Goal: Task Accomplishment & Management: Use online tool/utility

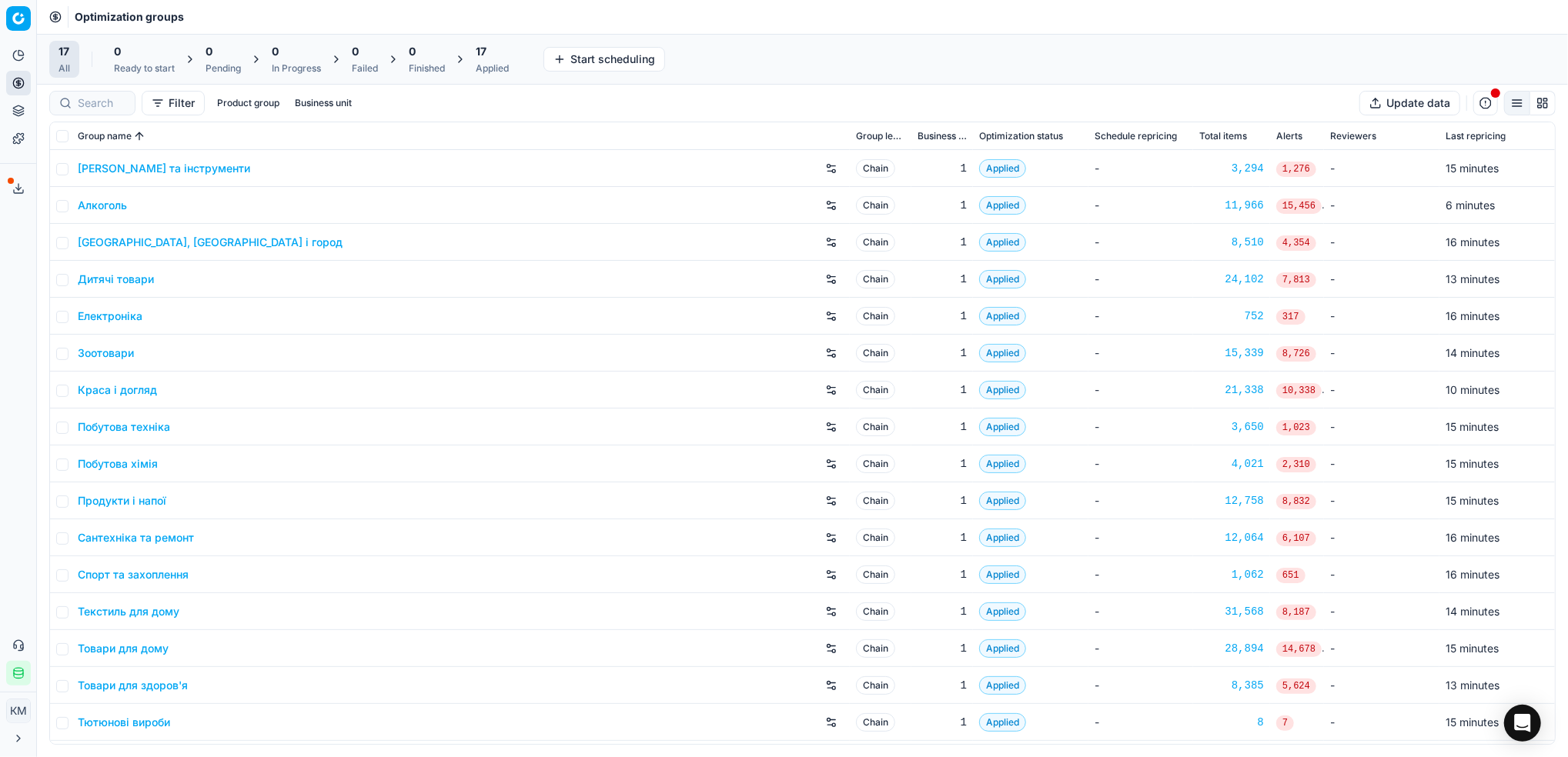
click at [137, 282] on link "Дитячі товари" at bounding box center [116, 280] width 76 height 15
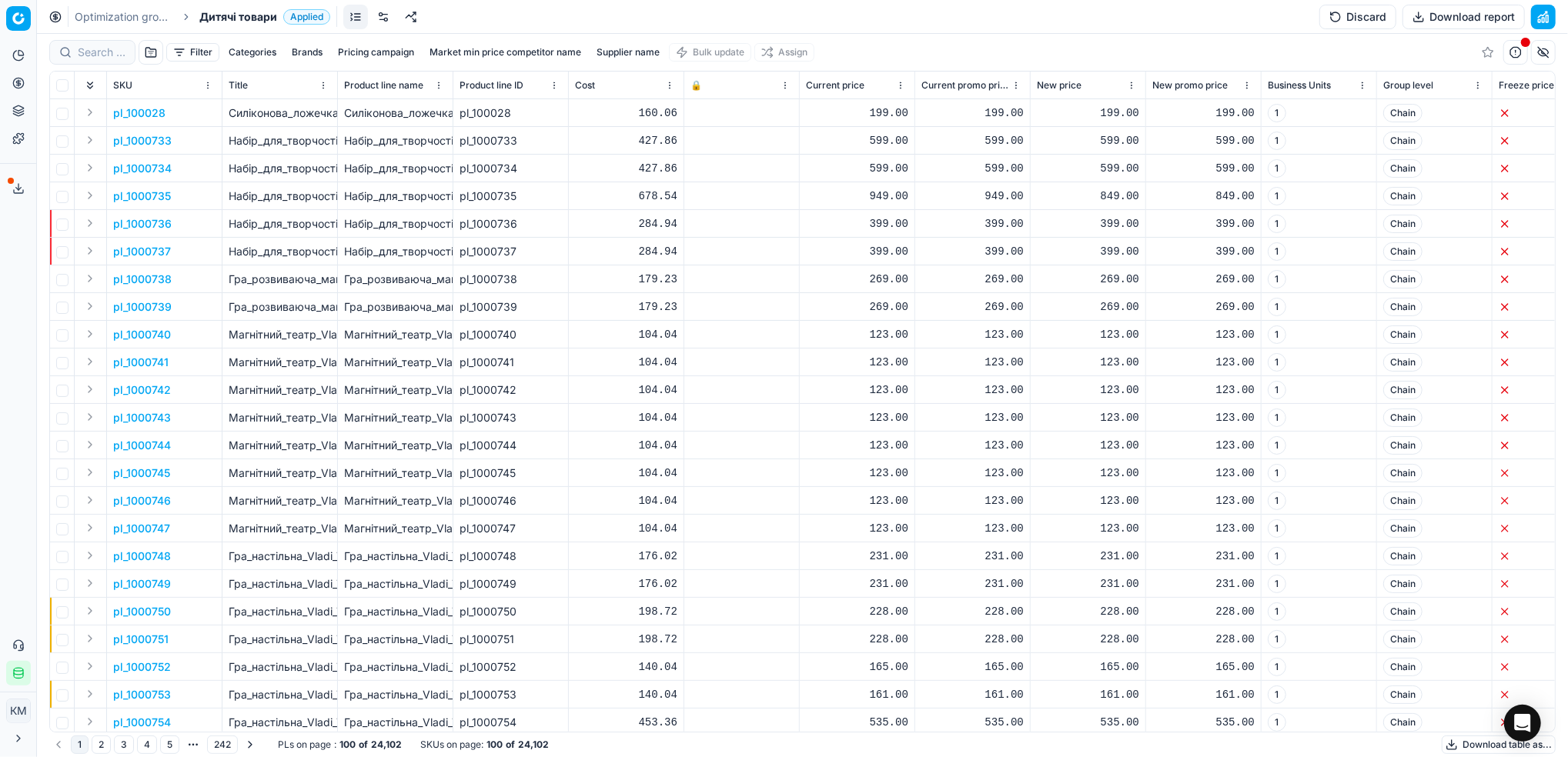
click at [637, 51] on button "Supplier name" at bounding box center [628, 53] width 75 height 19
click at [680, 113] on input at bounding box center [630, 108] width 168 height 24
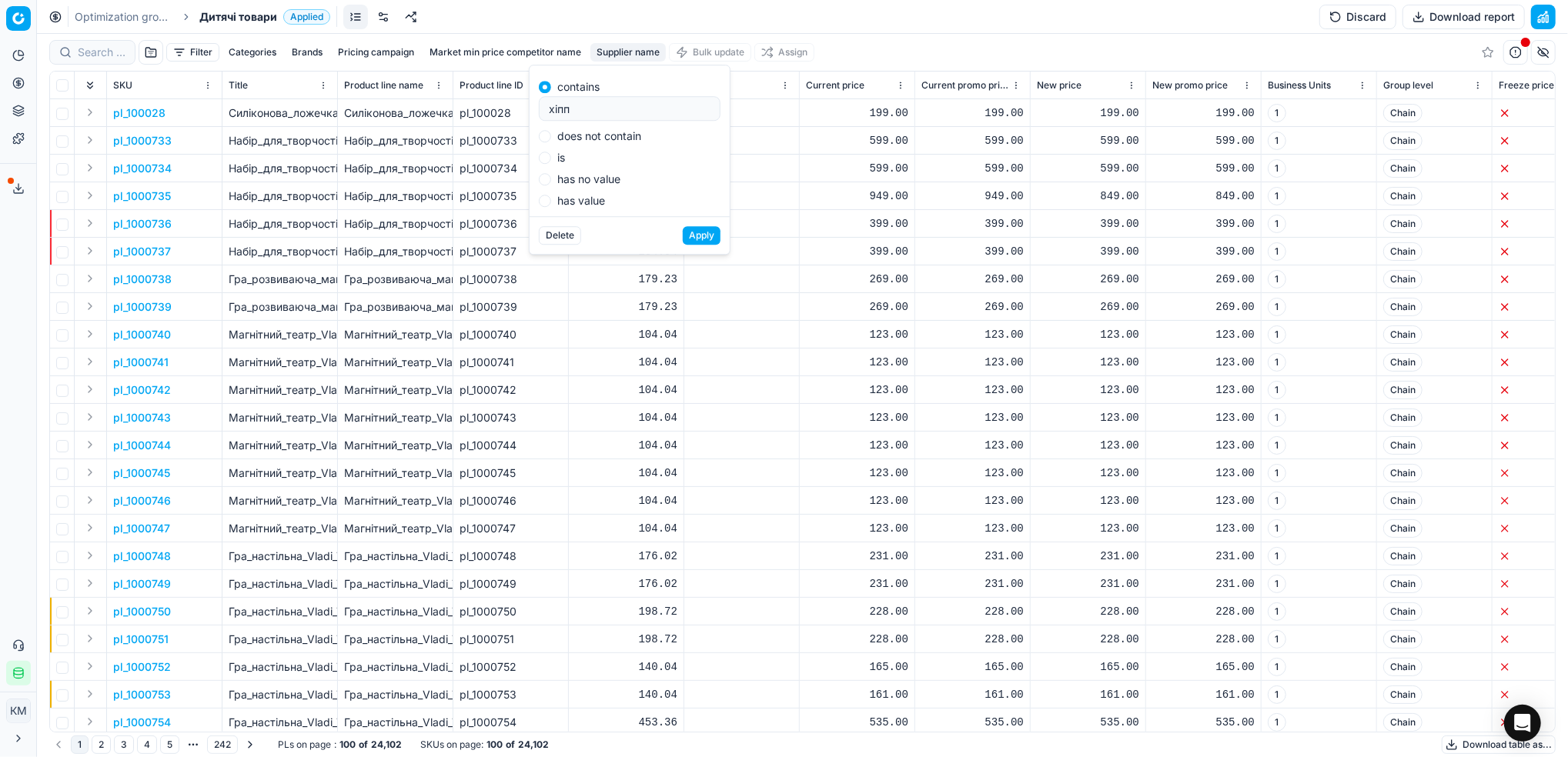
type input "хіпп"
click at [691, 234] on button "Apply" at bounding box center [702, 235] width 38 height 19
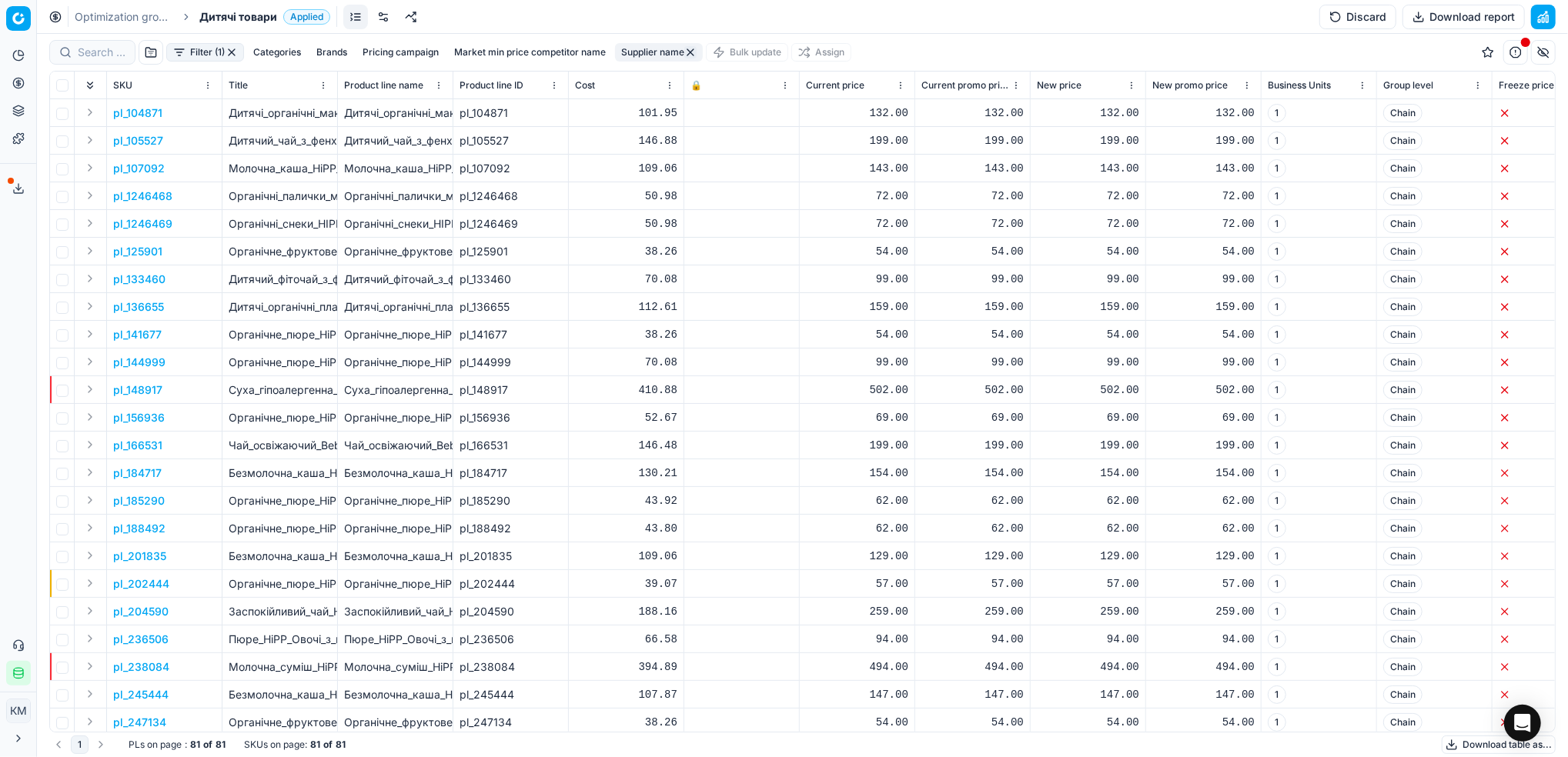
click at [1463, 750] on button "Download table as..." at bounding box center [1498, 745] width 114 height 19
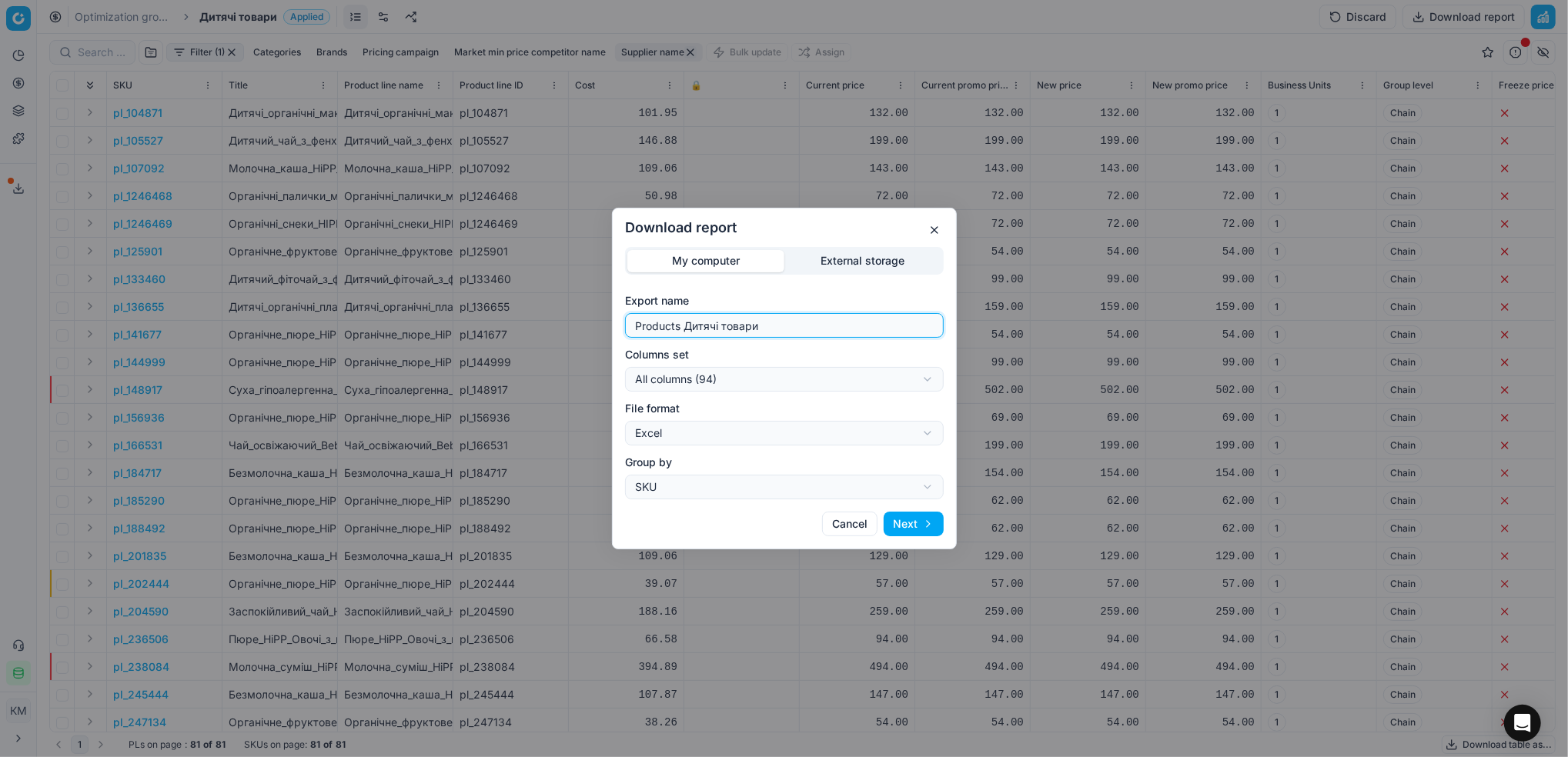
drag, startPoint x: 772, startPoint y: 322, endPoint x: 561, endPoint y: 315, distance: 211.1
click at [561, 315] on div "Download report My computer External storage Export name Products Дитячі товари…" at bounding box center [784, 378] width 1568 height 757
type input "хіпп"
click at [930, 528] on button "Next" at bounding box center [913, 524] width 60 height 24
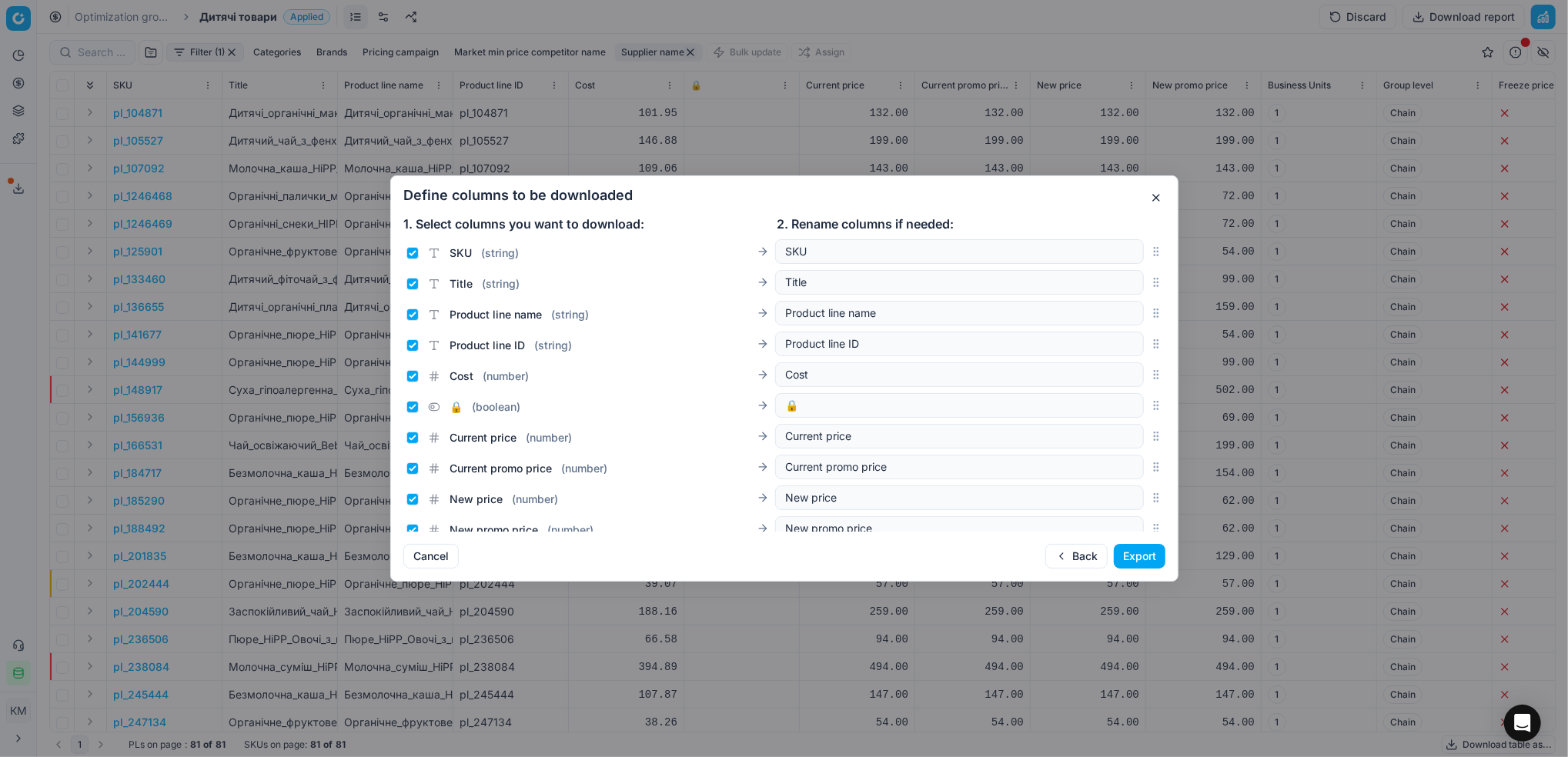
click at [1134, 555] on button "Export" at bounding box center [1140, 556] width 52 height 24
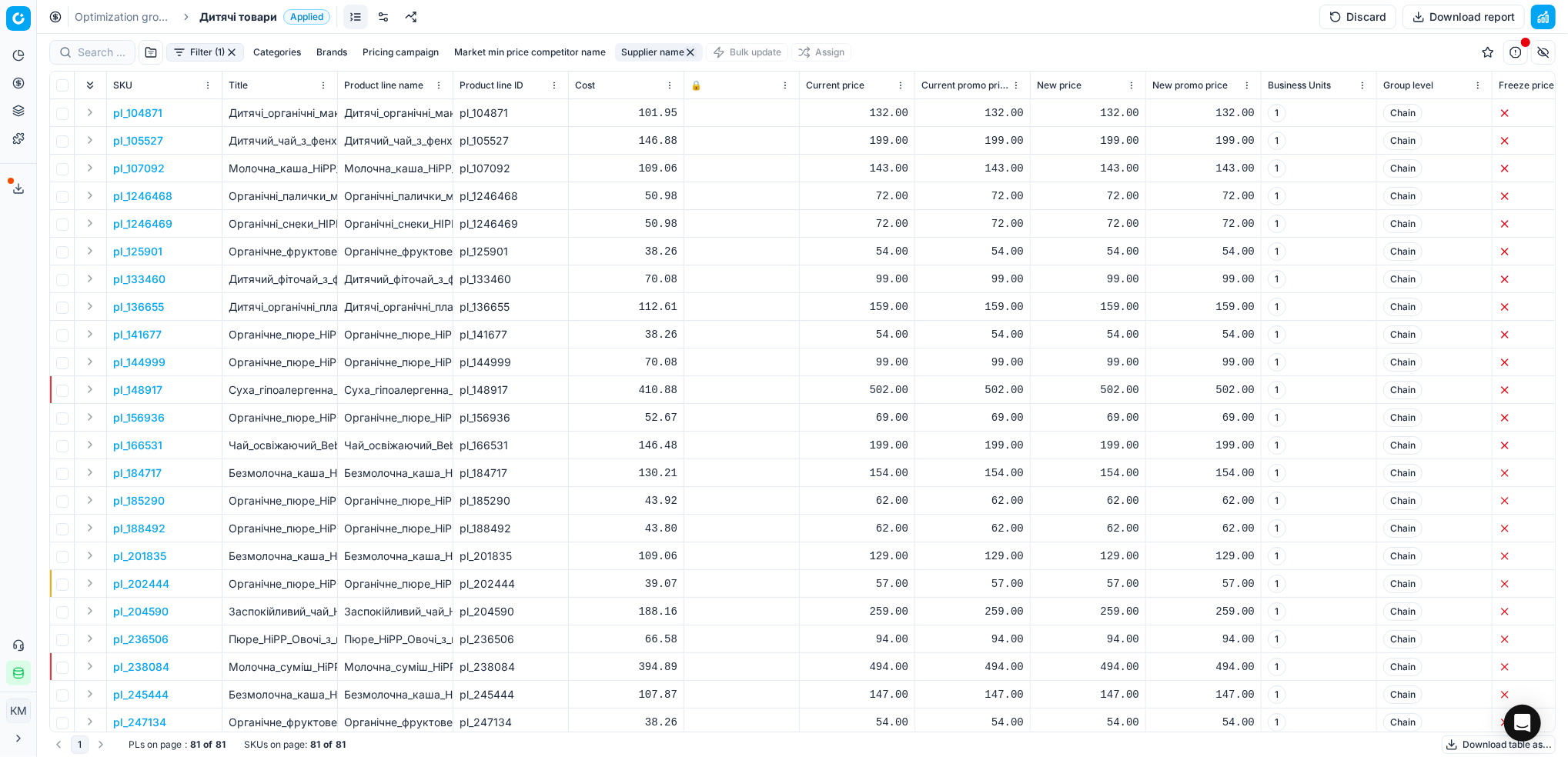
click at [16, 179] on button "Export service" at bounding box center [19, 188] width 24 height 24
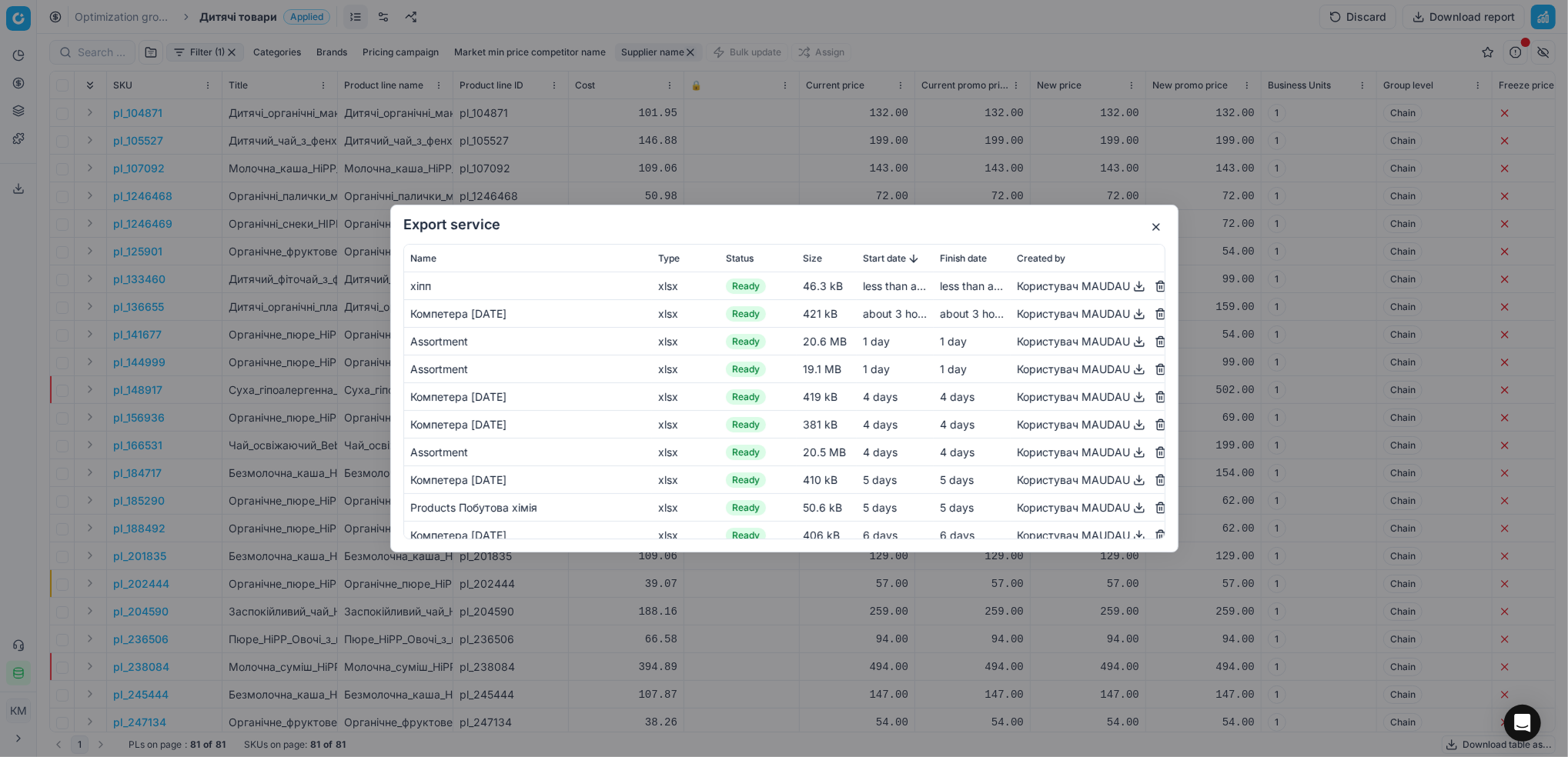
click at [1130, 289] on button "button" at bounding box center [1140, 286] width 19 height 19
click at [938, 140] on div "Export service Name Type Status Size Start date Finish date Created by хіпп xls…" at bounding box center [784, 378] width 1568 height 757
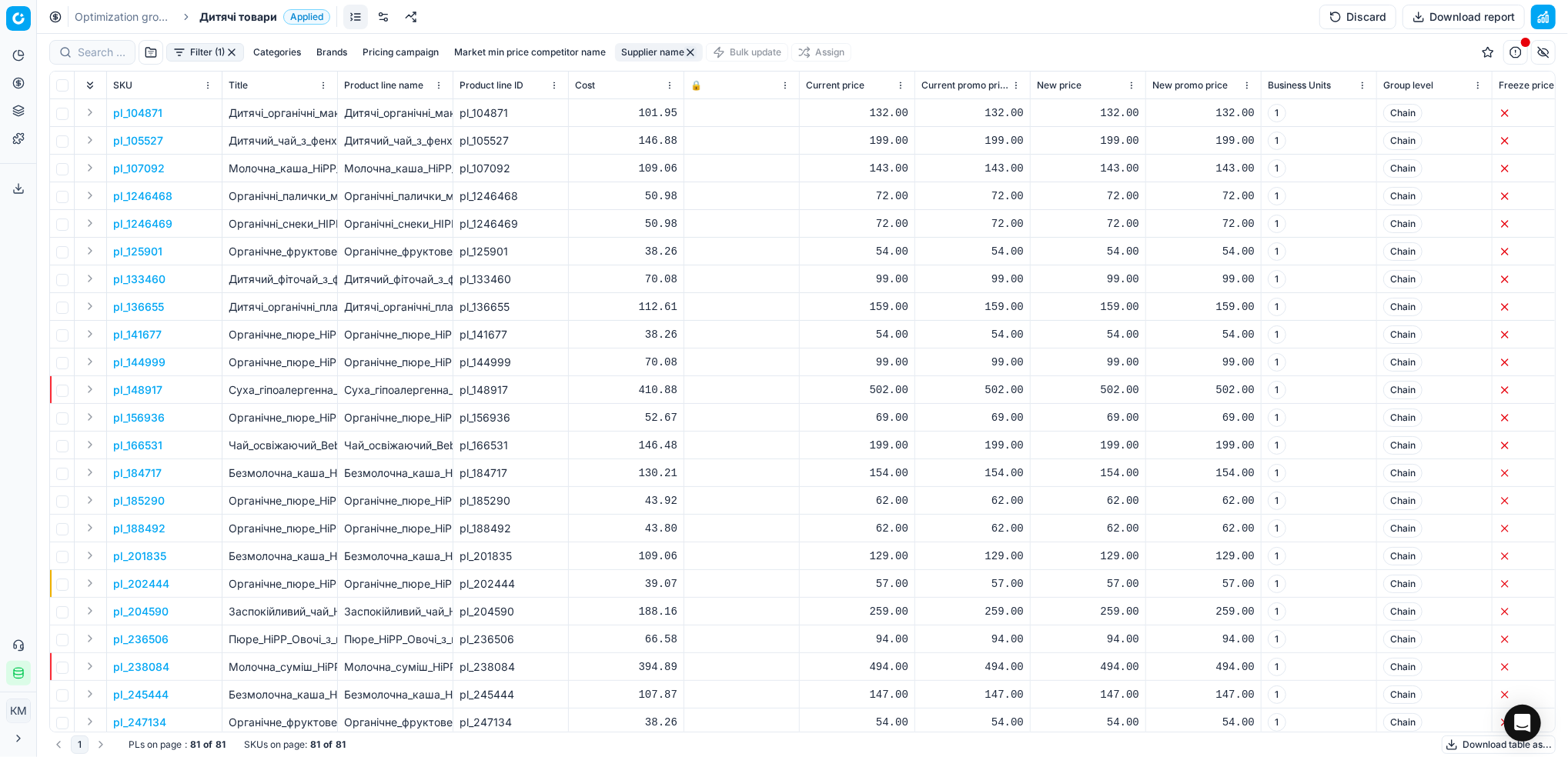
click at [101, 61] on div at bounding box center [92, 53] width 87 height 24
paste input "802372"
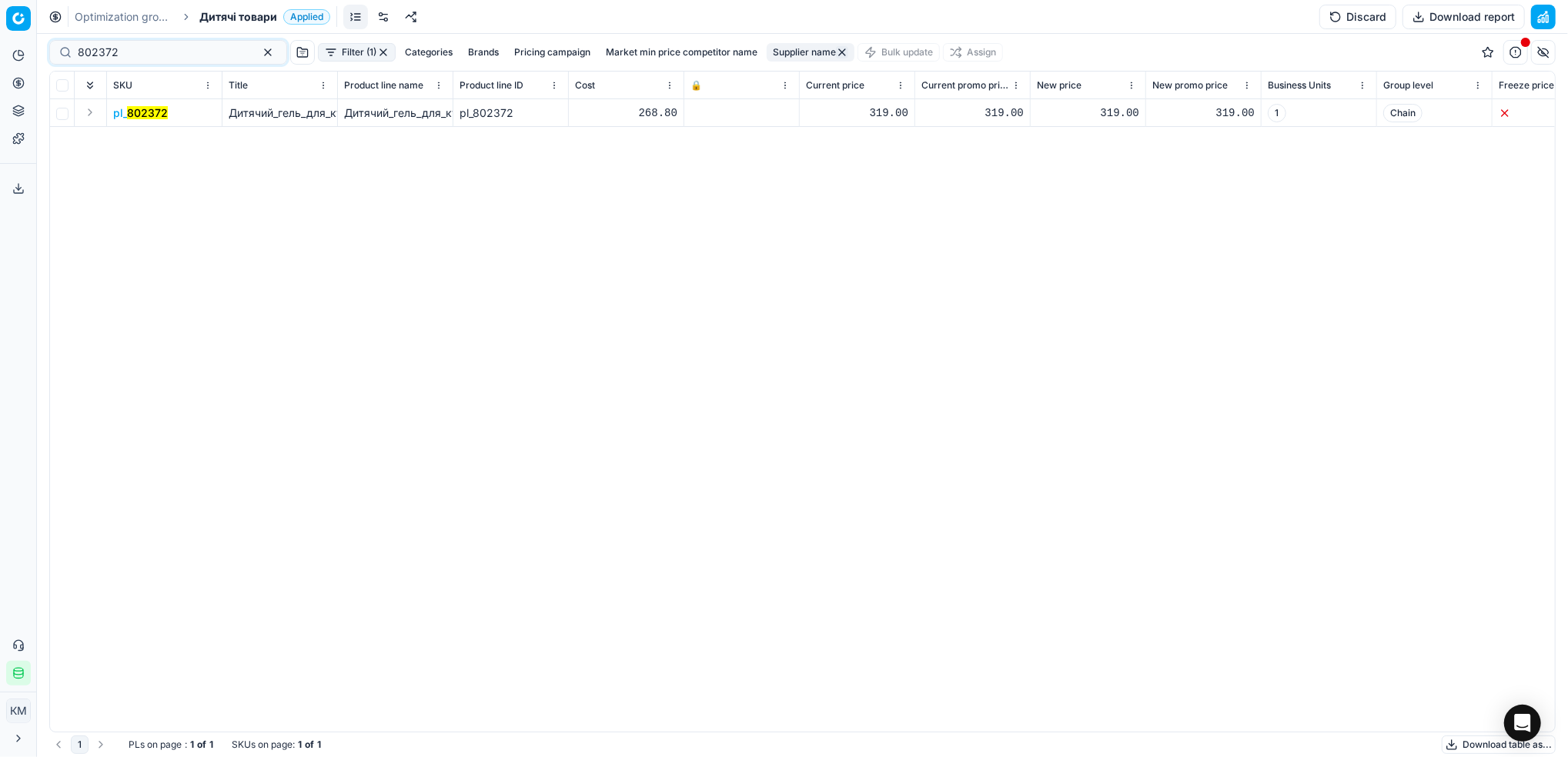
click at [150, 110] on mark "802372" at bounding box center [147, 113] width 40 height 13
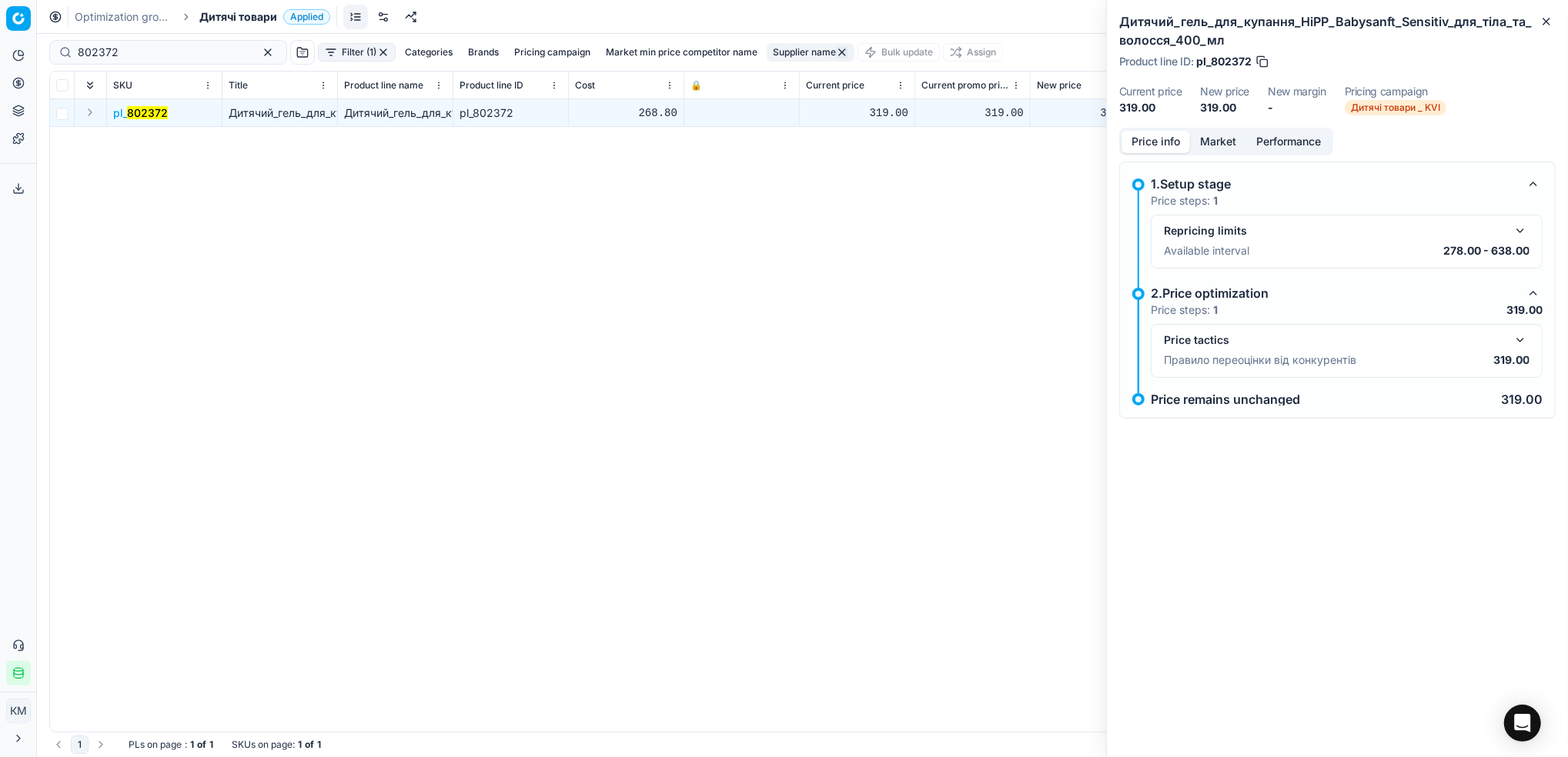
click at [1229, 144] on button "Market" at bounding box center [1219, 142] width 57 height 23
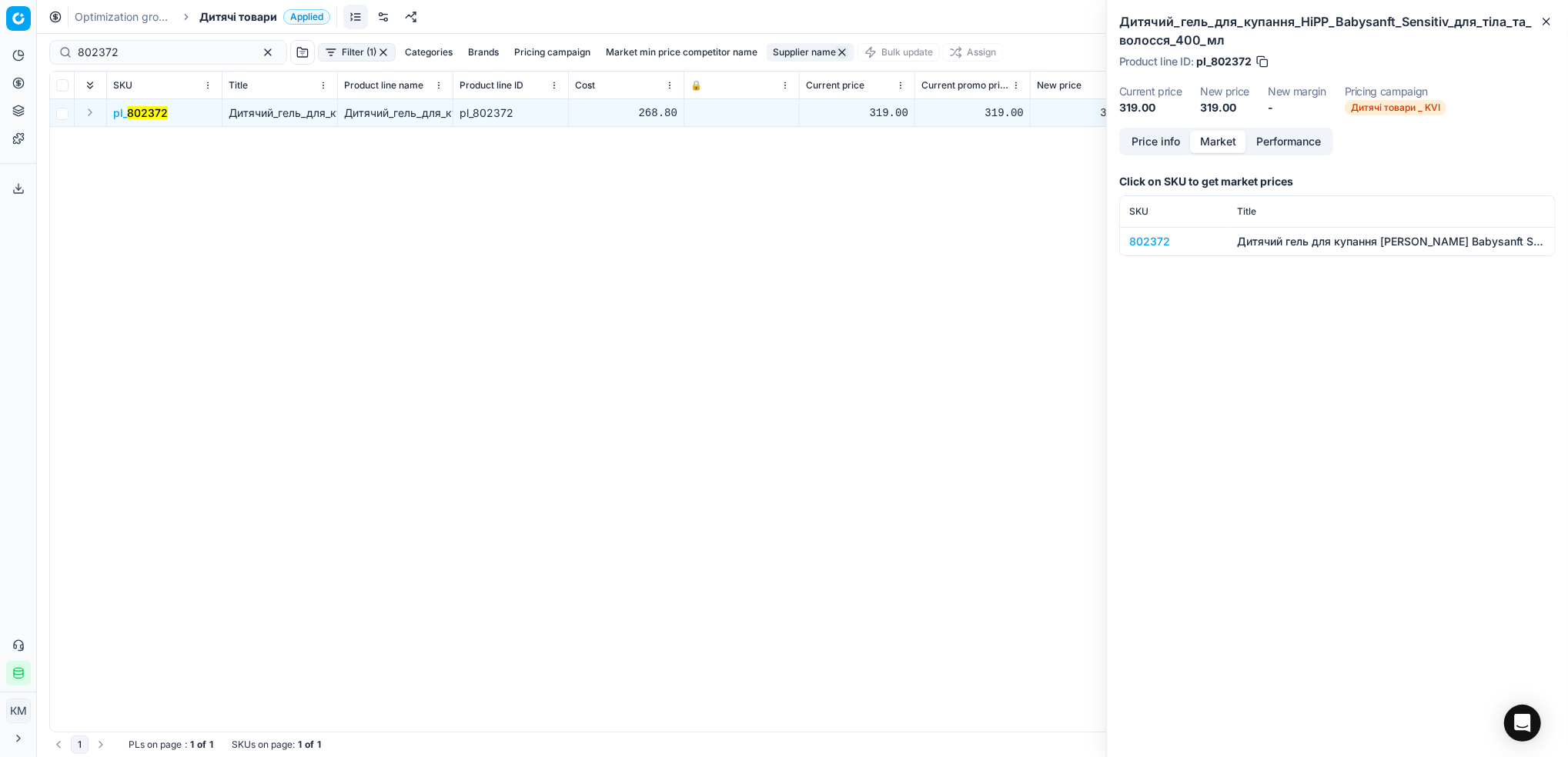
click at [1166, 242] on div "802372" at bounding box center [1173, 241] width 89 height 15
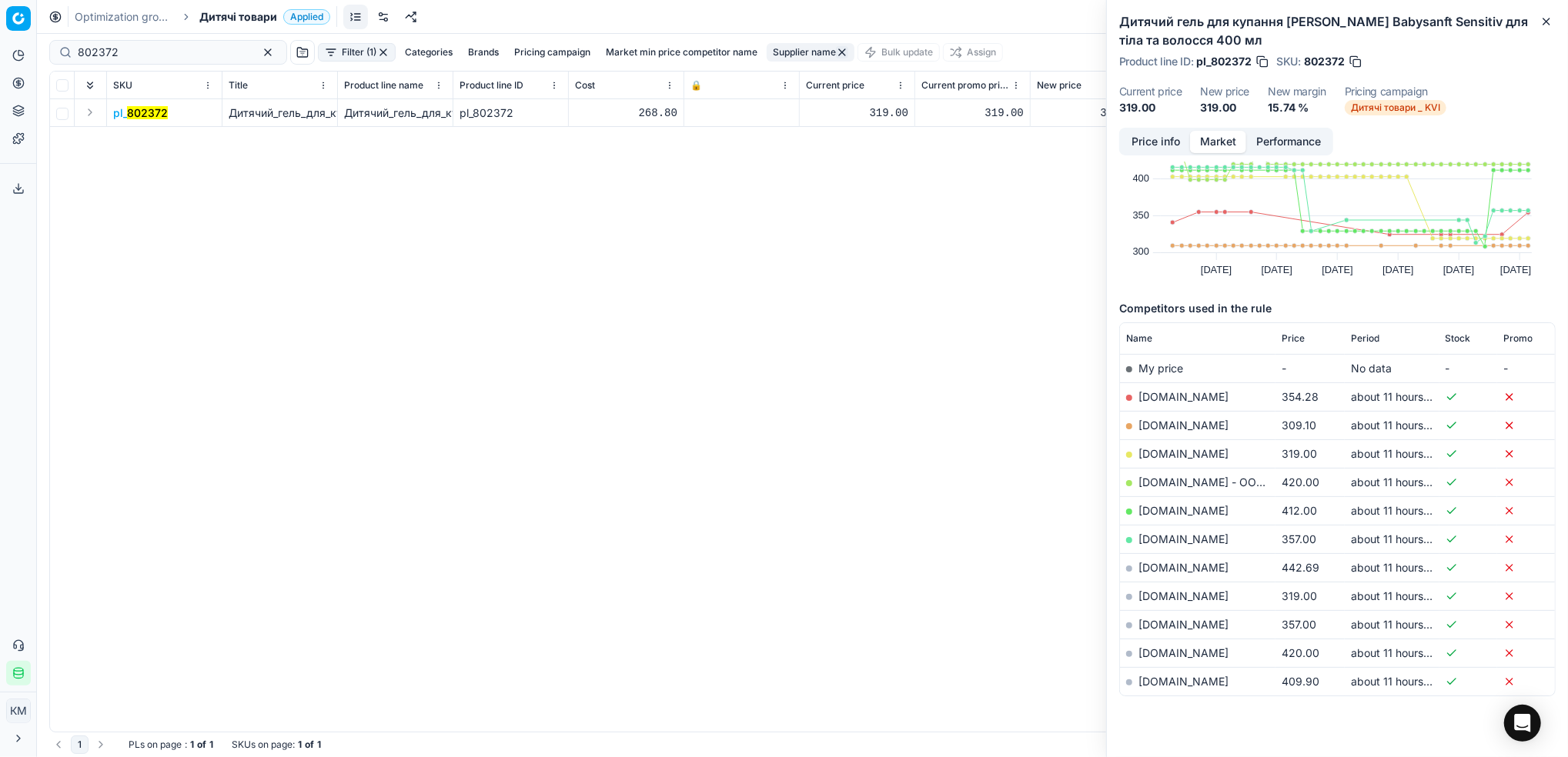
scroll to position [89, 0]
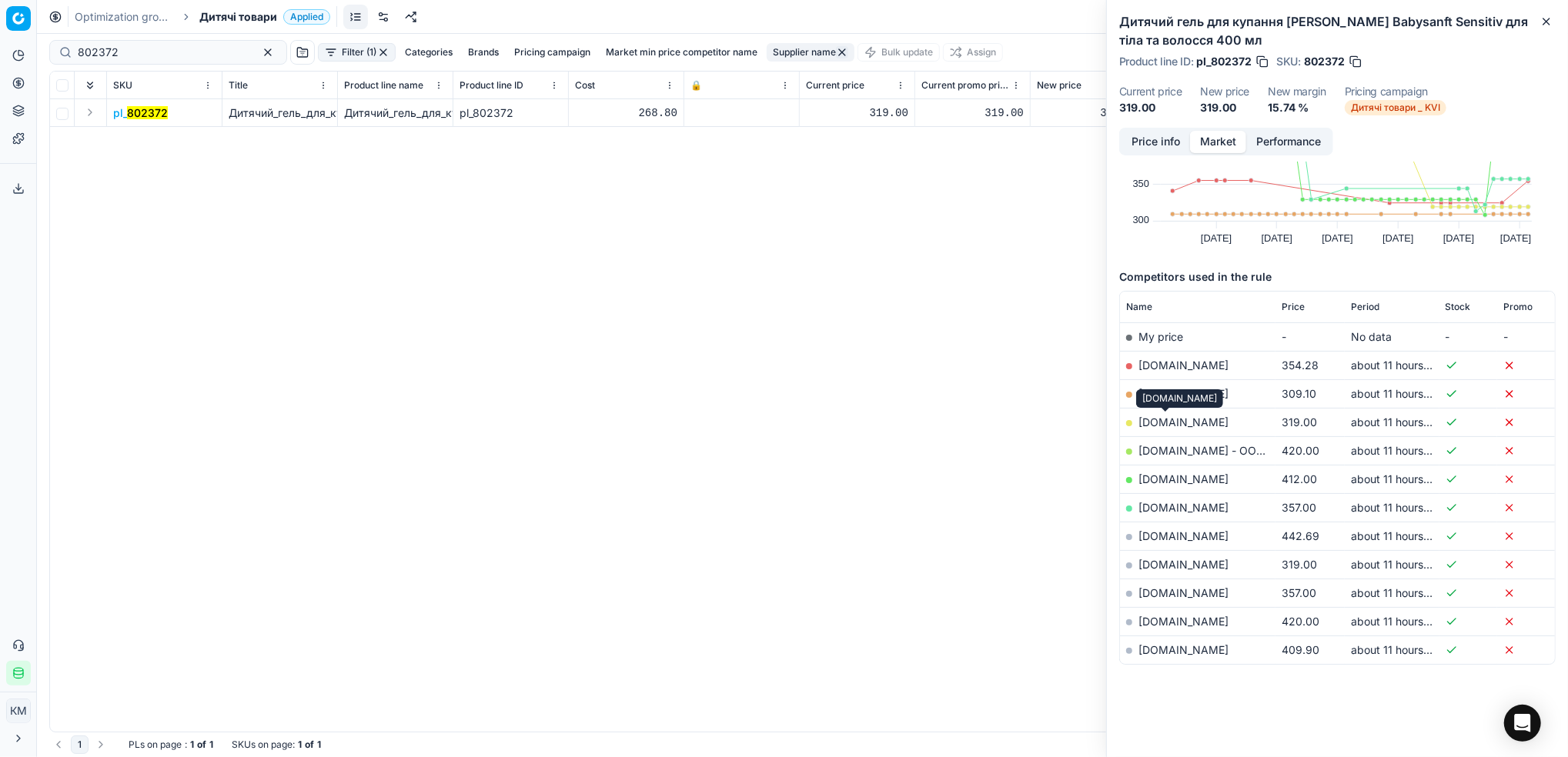
click at [1166, 417] on link "[DOMAIN_NAME]" at bounding box center [1184, 422] width 90 height 13
click at [0, 36] on html "Pricing platform Analytics Pricing Product portfolio Templates Export service 6…" at bounding box center [784, 378] width 1568 height 757
paste input "7"
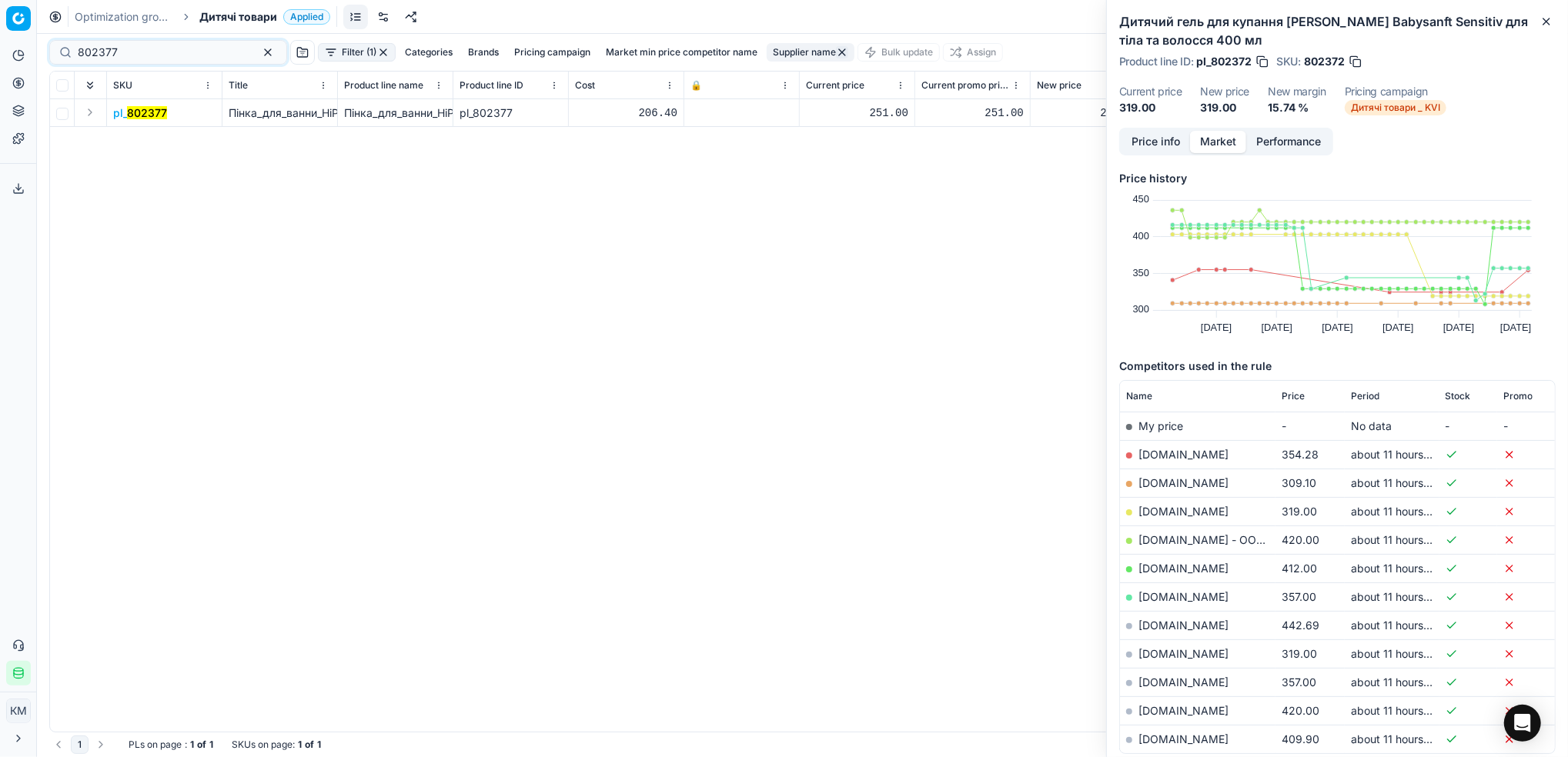
click at [156, 118] on mark "802377" at bounding box center [147, 113] width 40 height 13
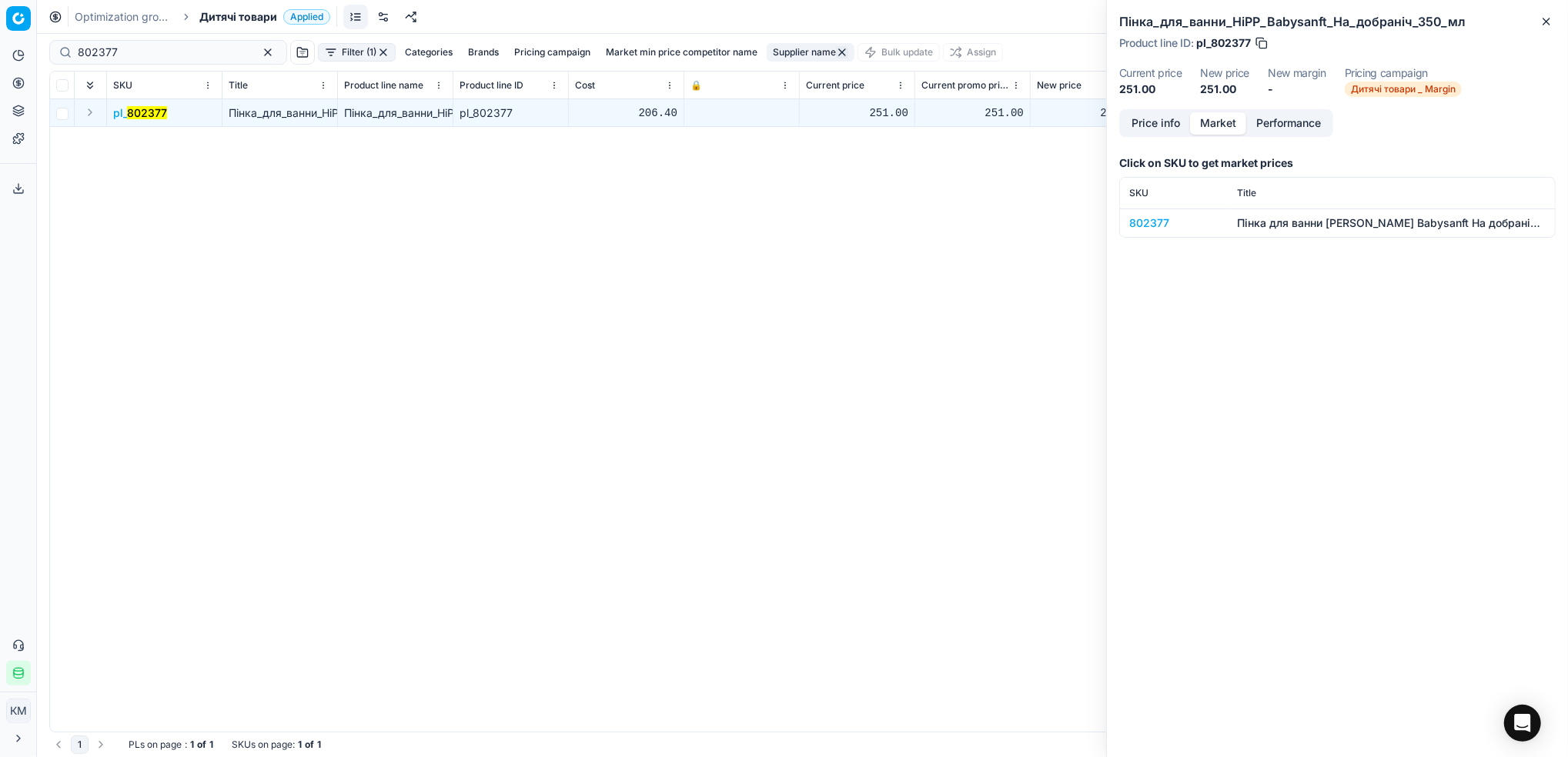
click at [1161, 216] on div "802377" at bounding box center [1173, 223] width 89 height 15
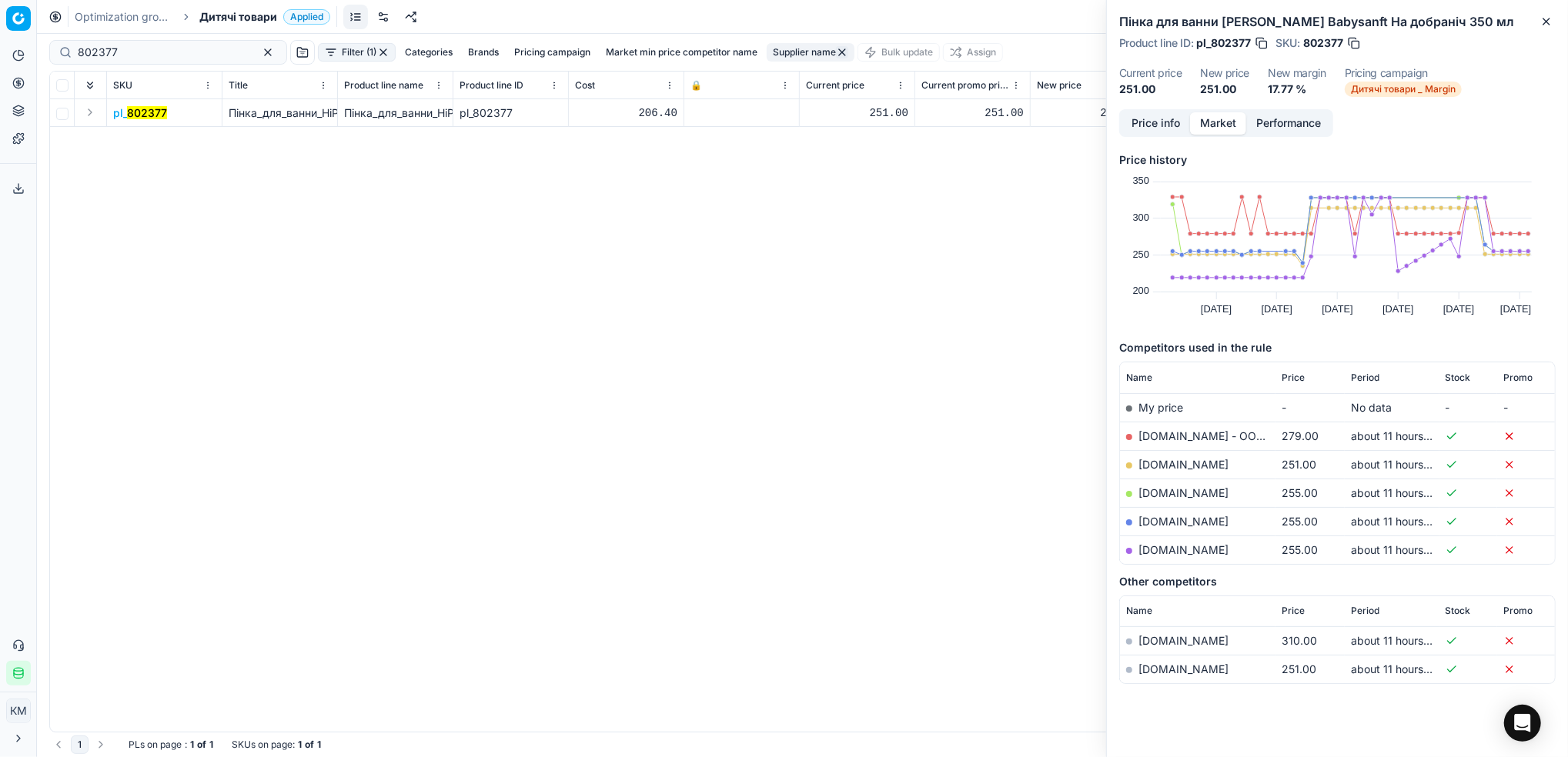
click at [1154, 461] on link "[DOMAIN_NAME]" at bounding box center [1184, 464] width 90 height 13
drag, startPoint x: 133, startPoint y: 56, endPoint x: 2, endPoint y: 53, distance: 131.0
click at [2, 53] on div "Pricing platform Analytics Pricing Product portfolio Templates Export service 6…" at bounding box center [784, 378] width 1568 height 757
paste input "3"
click at [144, 119] on mark "802373" at bounding box center [147, 113] width 40 height 13
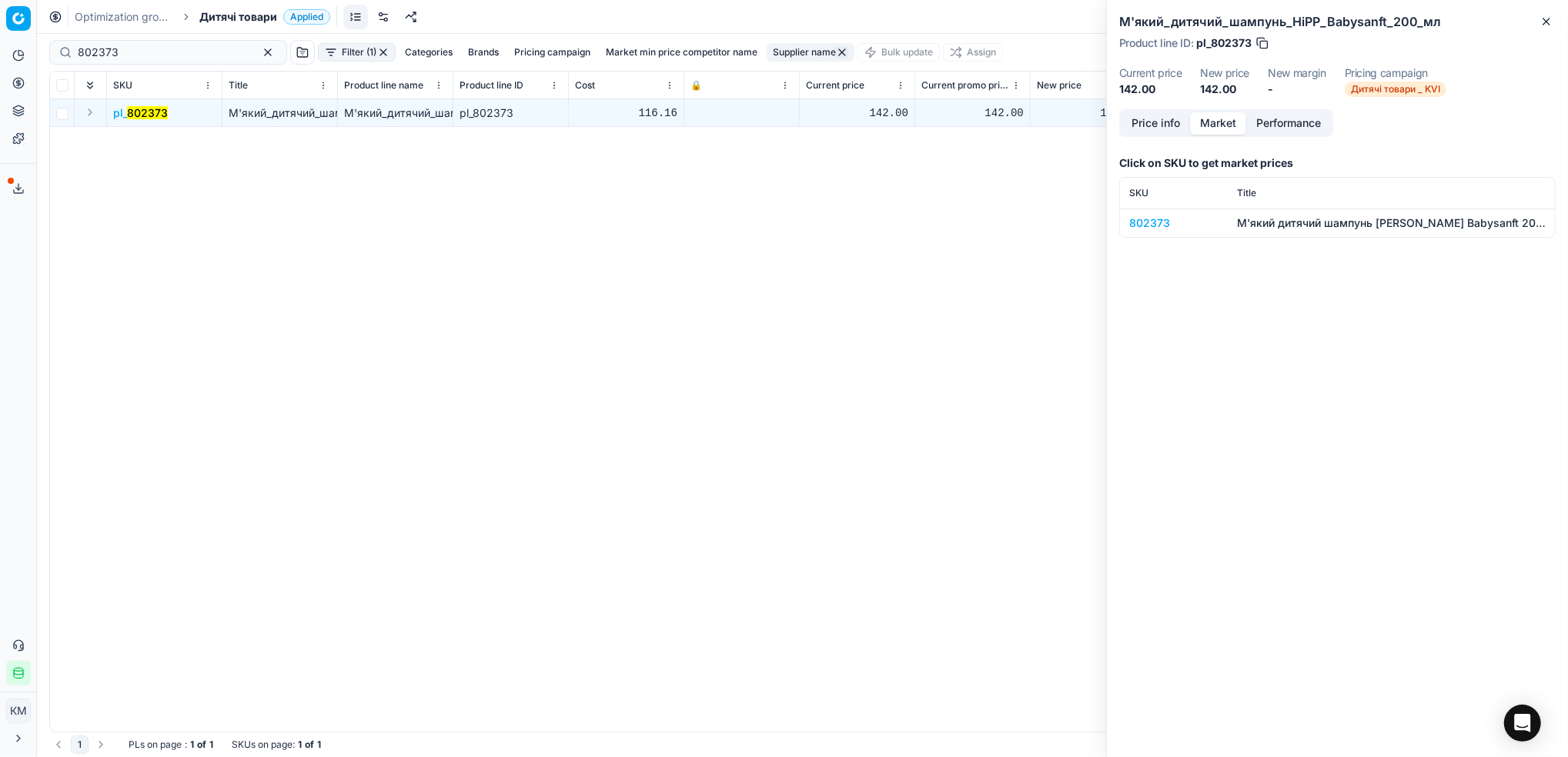
click at [1140, 221] on div "802373" at bounding box center [1173, 223] width 89 height 15
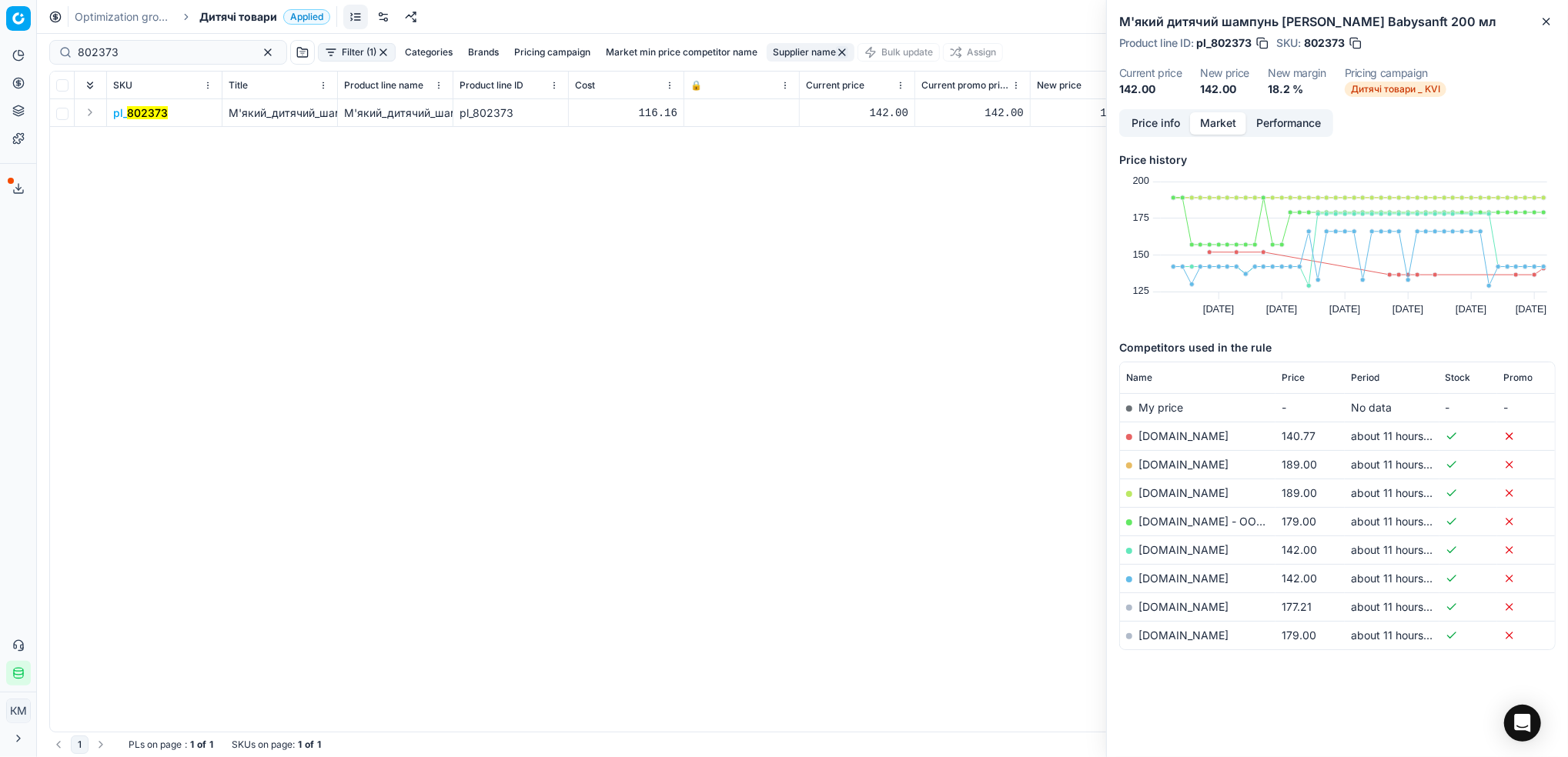
click at [1158, 550] on link "[DOMAIN_NAME]" at bounding box center [1184, 550] width 90 height 13
drag, startPoint x: 191, startPoint y: 59, endPoint x: 10, endPoint y: 40, distance: 182.0
click at [10, 40] on div "Pricing platform Analytics Pricing Product portfolio Templates Export service 6…" at bounding box center [784, 378] width 1568 height 757
paste input "6"
type input "802376"
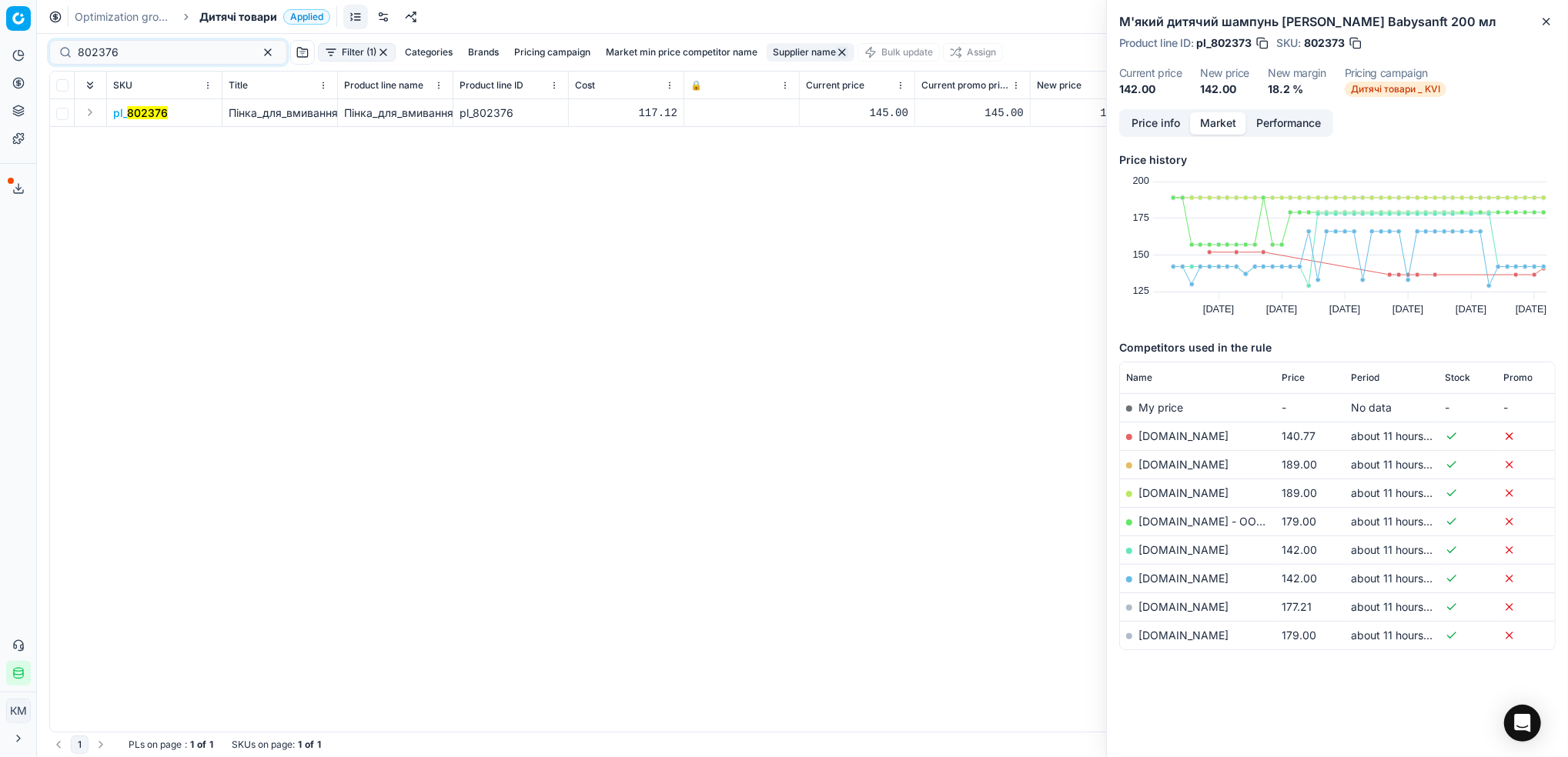
click at [143, 121] on td "pl_ 802376" at bounding box center [165, 112] width 116 height 27
click at [151, 115] on mark "802376" at bounding box center [147, 113] width 40 height 13
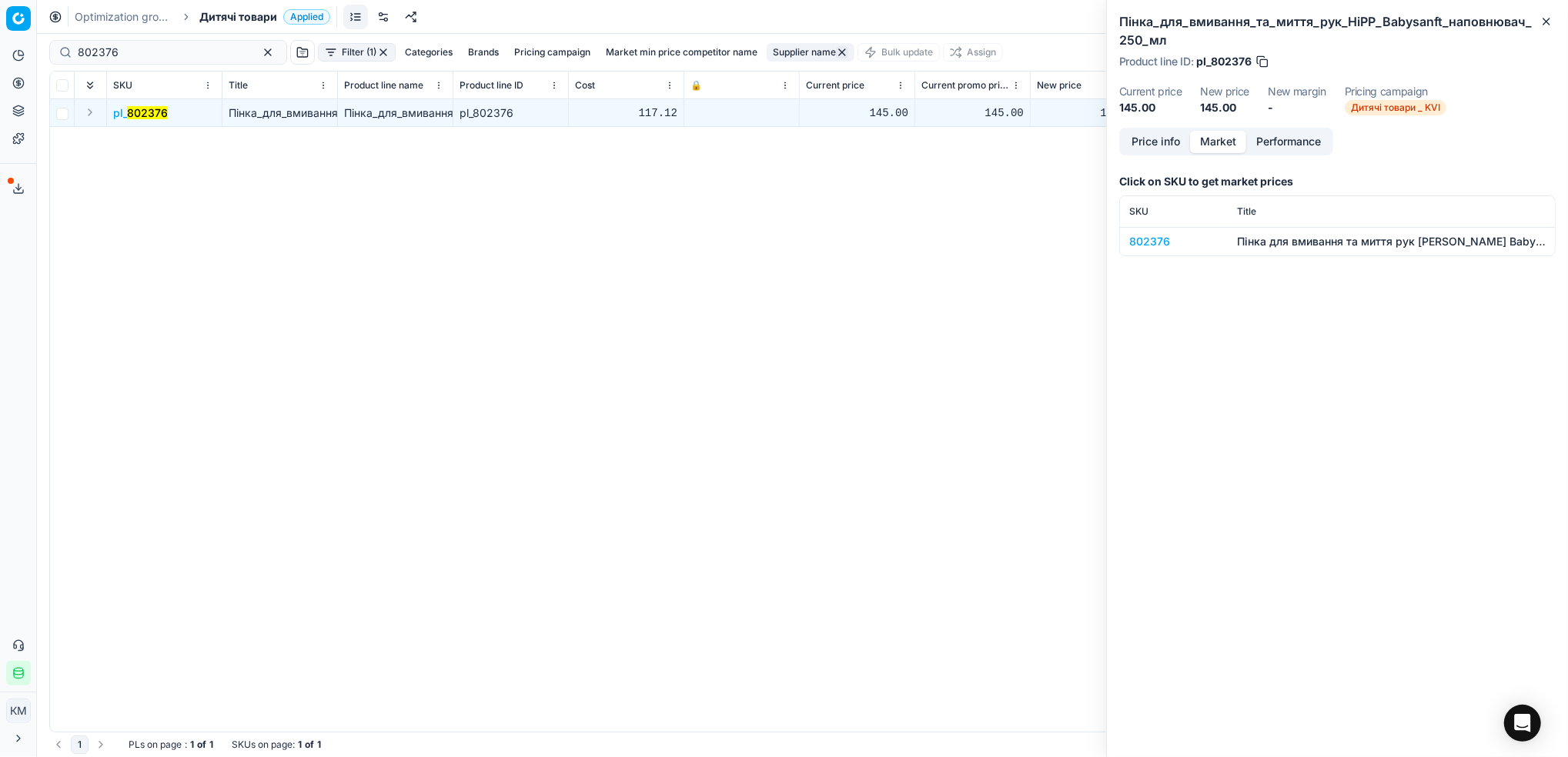
click at [1133, 242] on div "802376" at bounding box center [1173, 241] width 89 height 15
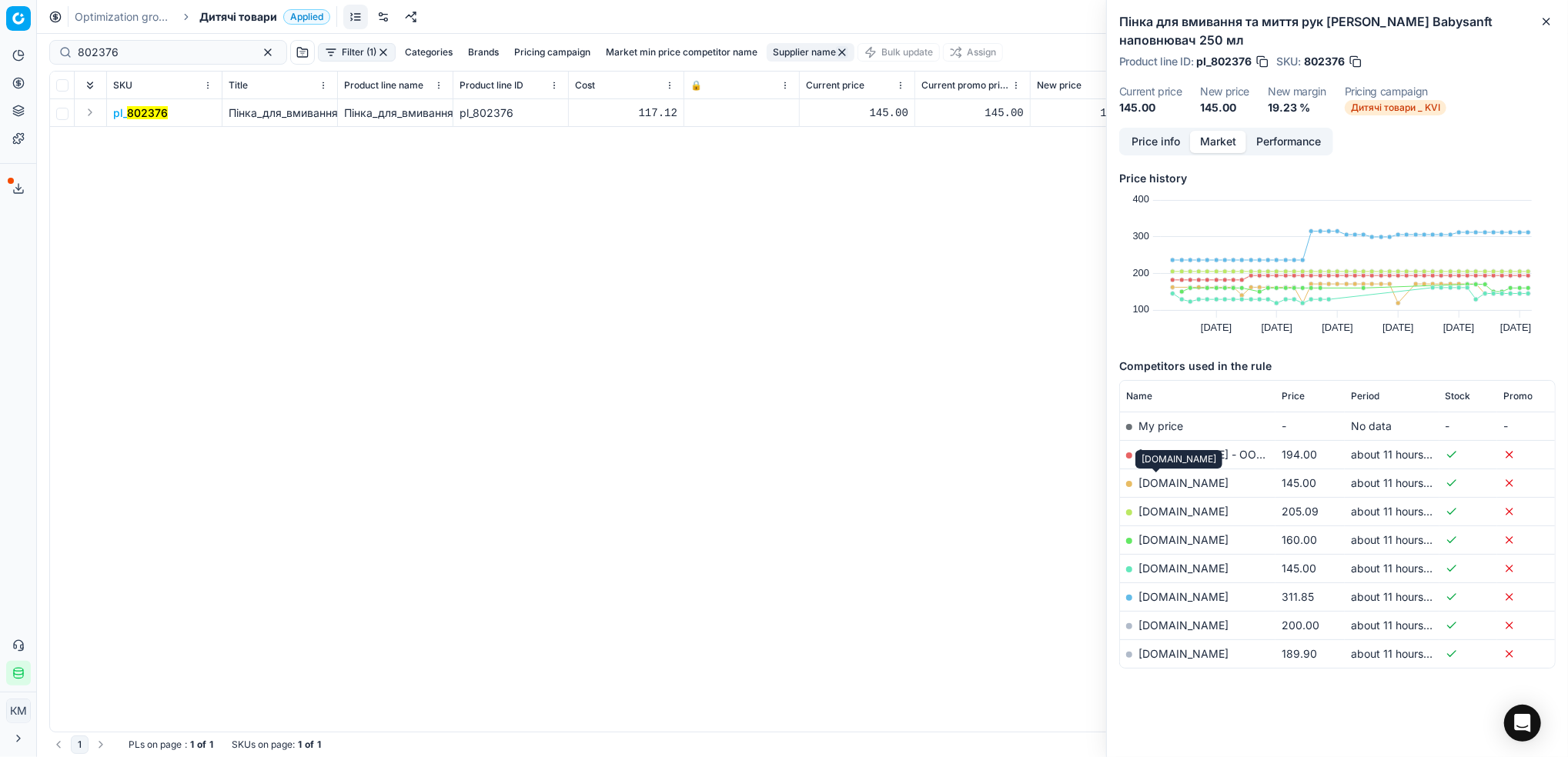
click at [1154, 484] on link "[DOMAIN_NAME]" at bounding box center [1184, 483] width 90 height 13
click at [137, 15] on link "Optimization groups" at bounding box center [123, 17] width 99 height 15
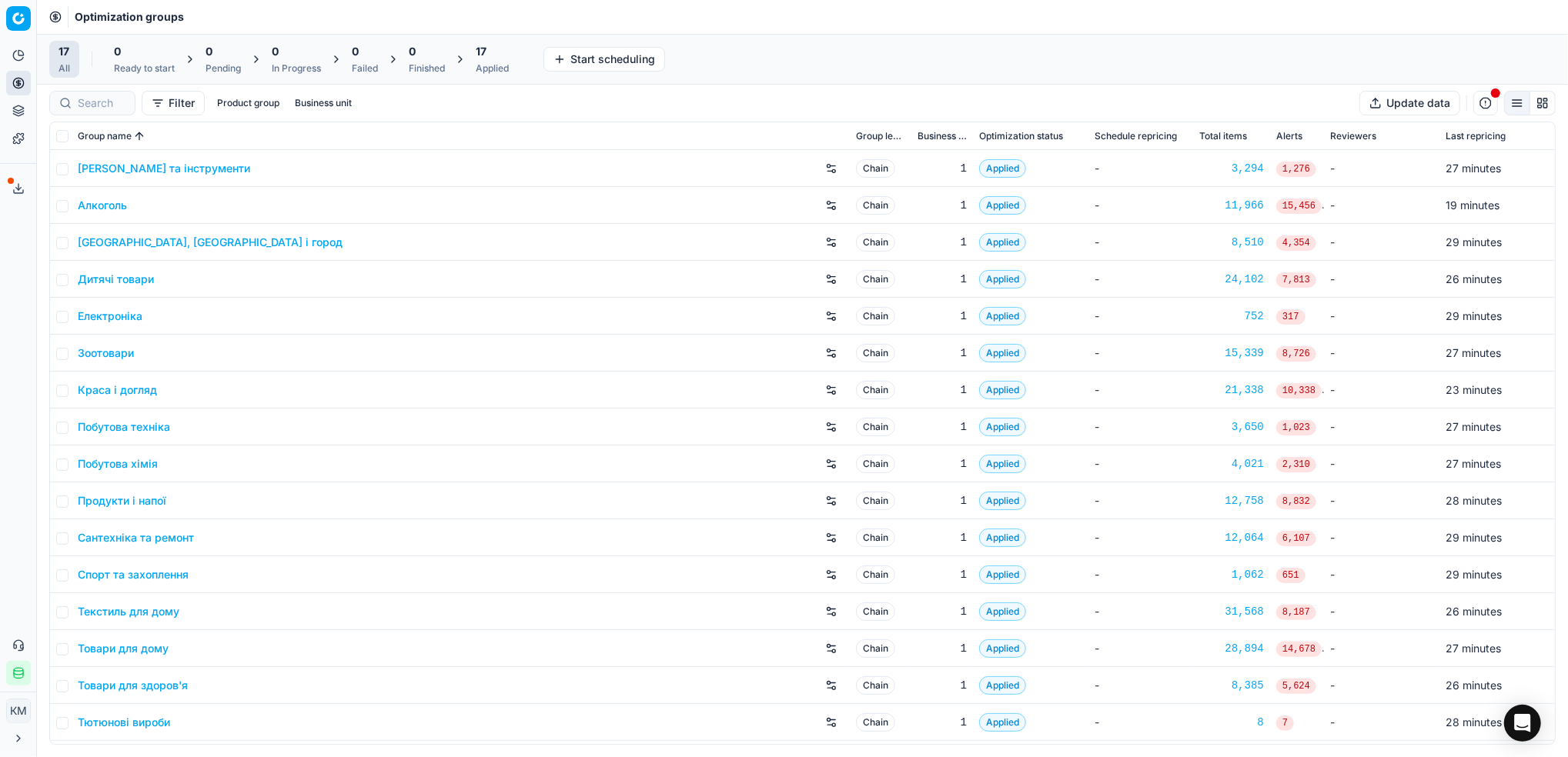
click at [112, 388] on link "Краса і догляд" at bounding box center [118, 390] width 79 height 15
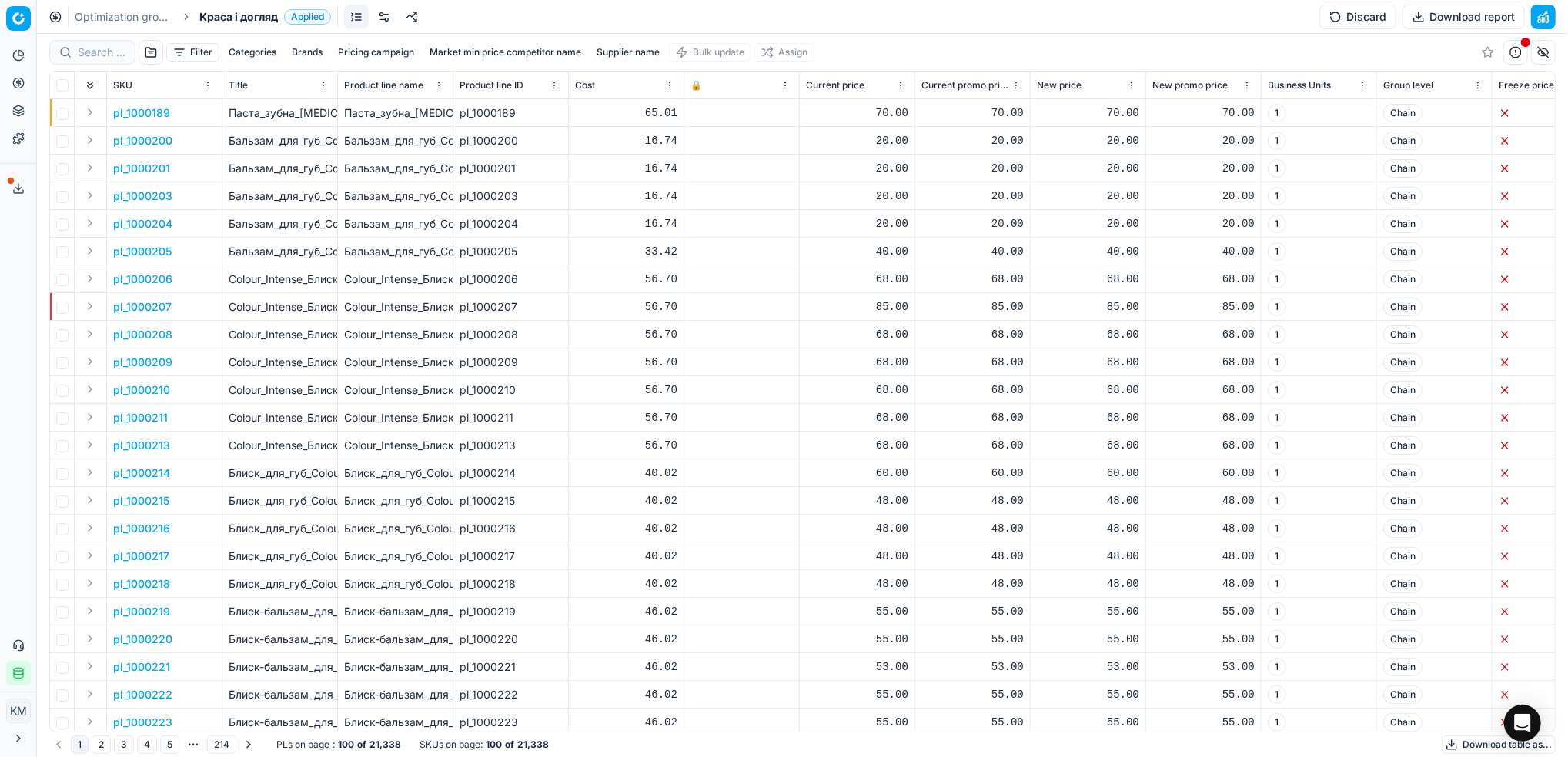
click at [604, 52] on button "Supplier name" at bounding box center [628, 53] width 75 height 19
click at [613, 115] on input at bounding box center [630, 108] width 168 height 24
type input "крістар"
click at [711, 230] on button "Apply" at bounding box center [702, 235] width 38 height 19
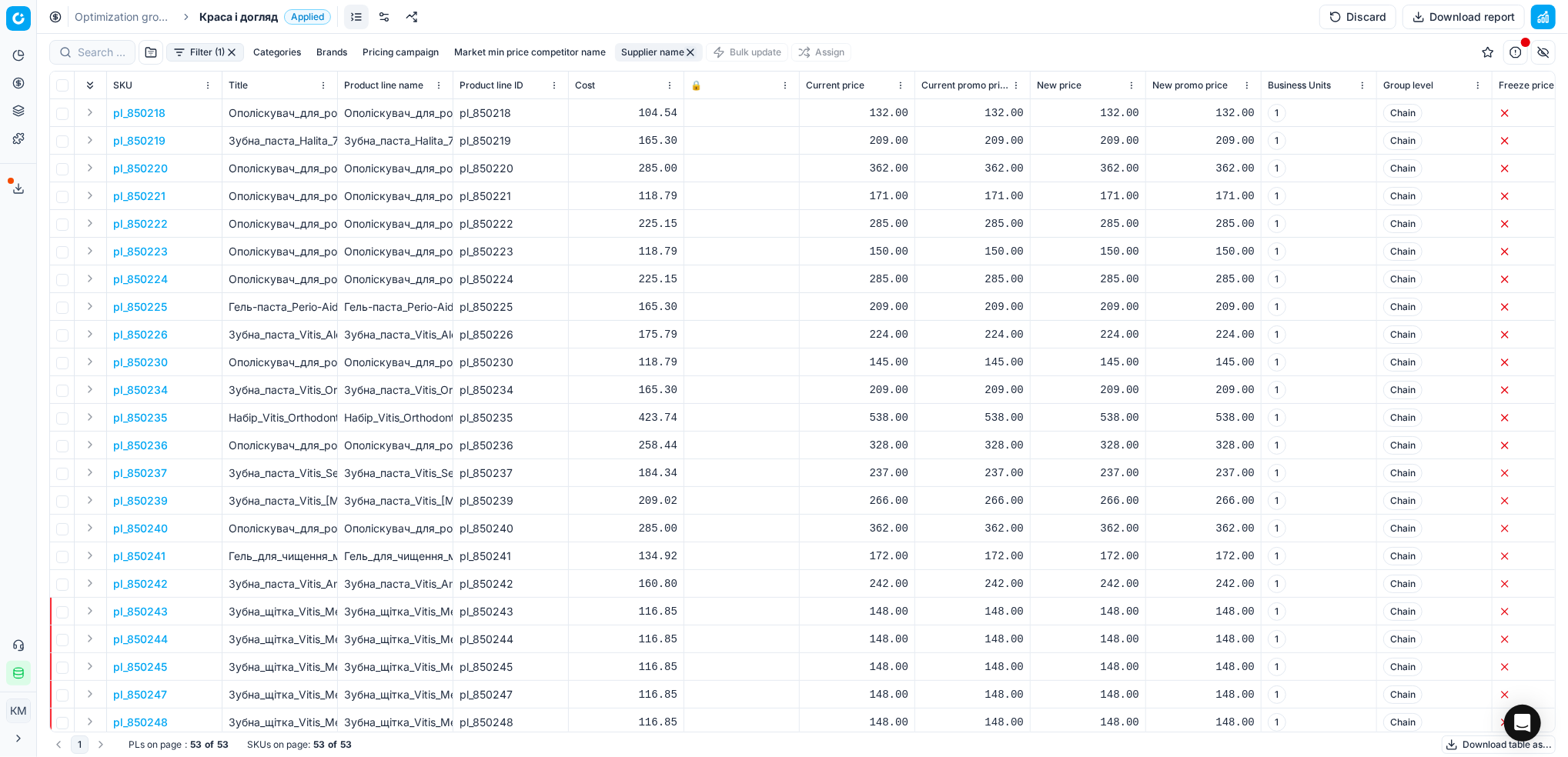
click at [1426, 24] on button "Download report" at bounding box center [1463, 17] width 122 height 24
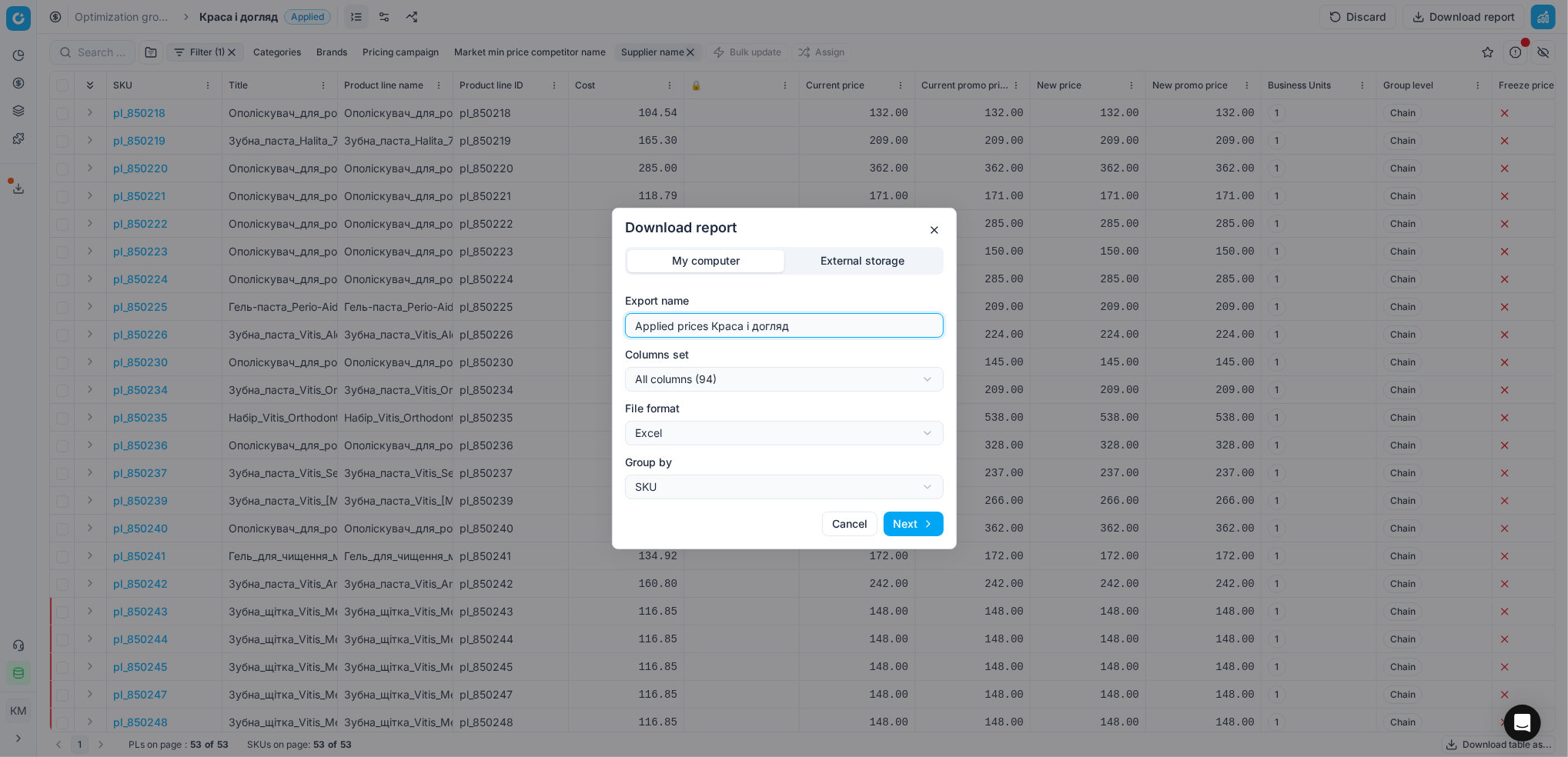
drag, startPoint x: 814, startPoint y: 330, endPoint x: 601, endPoint y: 332, distance: 213.0
click at [601, 332] on div "Download report My computer External storage Export name Applied prices Краса і…" at bounding box center [784, 378] width 1568 height 757
type input "крістар"
click at [929, 518] on button "Next" at bounding box center [913, 524] width 60 height 24
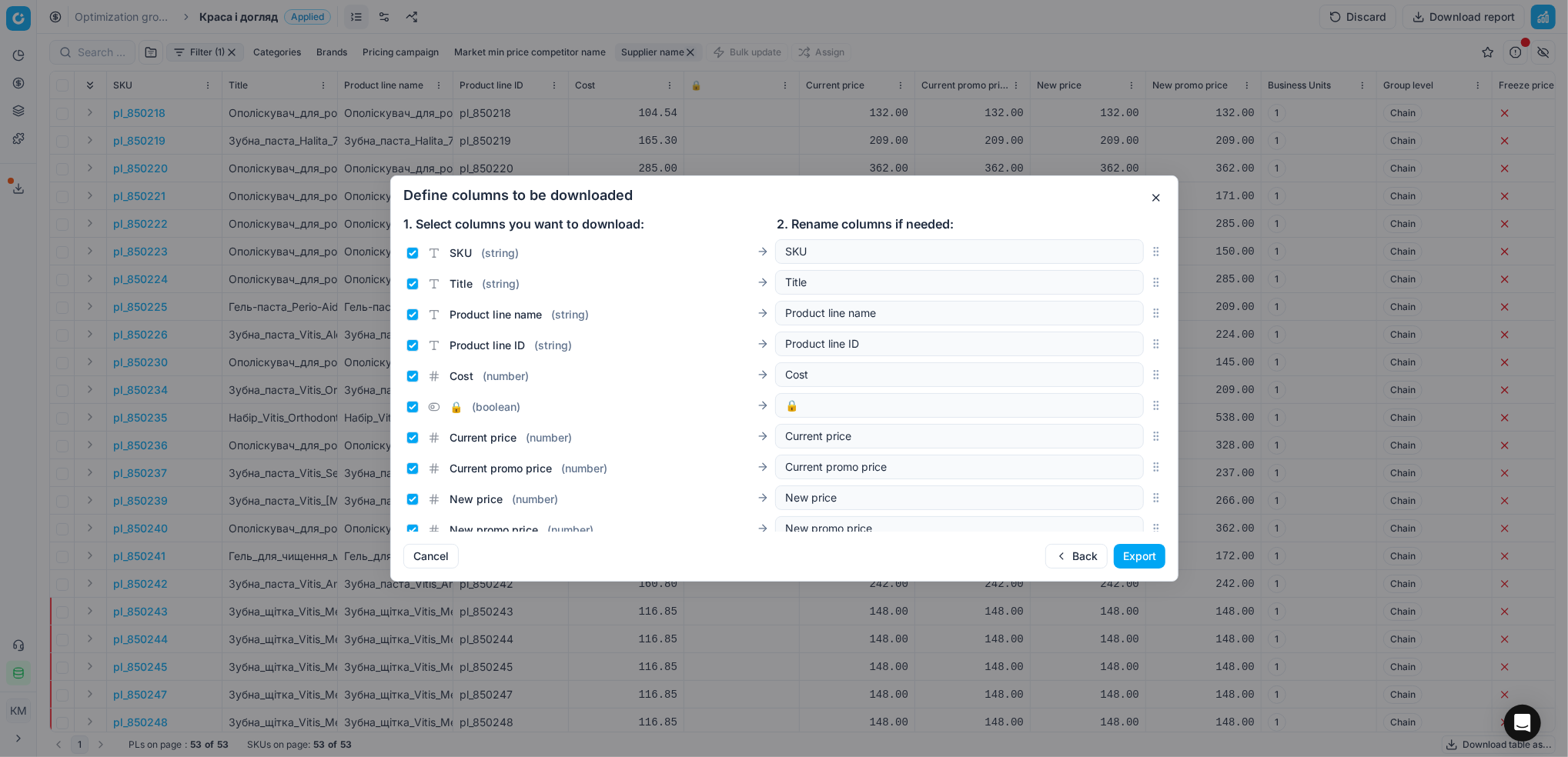
click at [1126, 561] on button "Export" at bounding box center [1140, 556] width 52 height 24
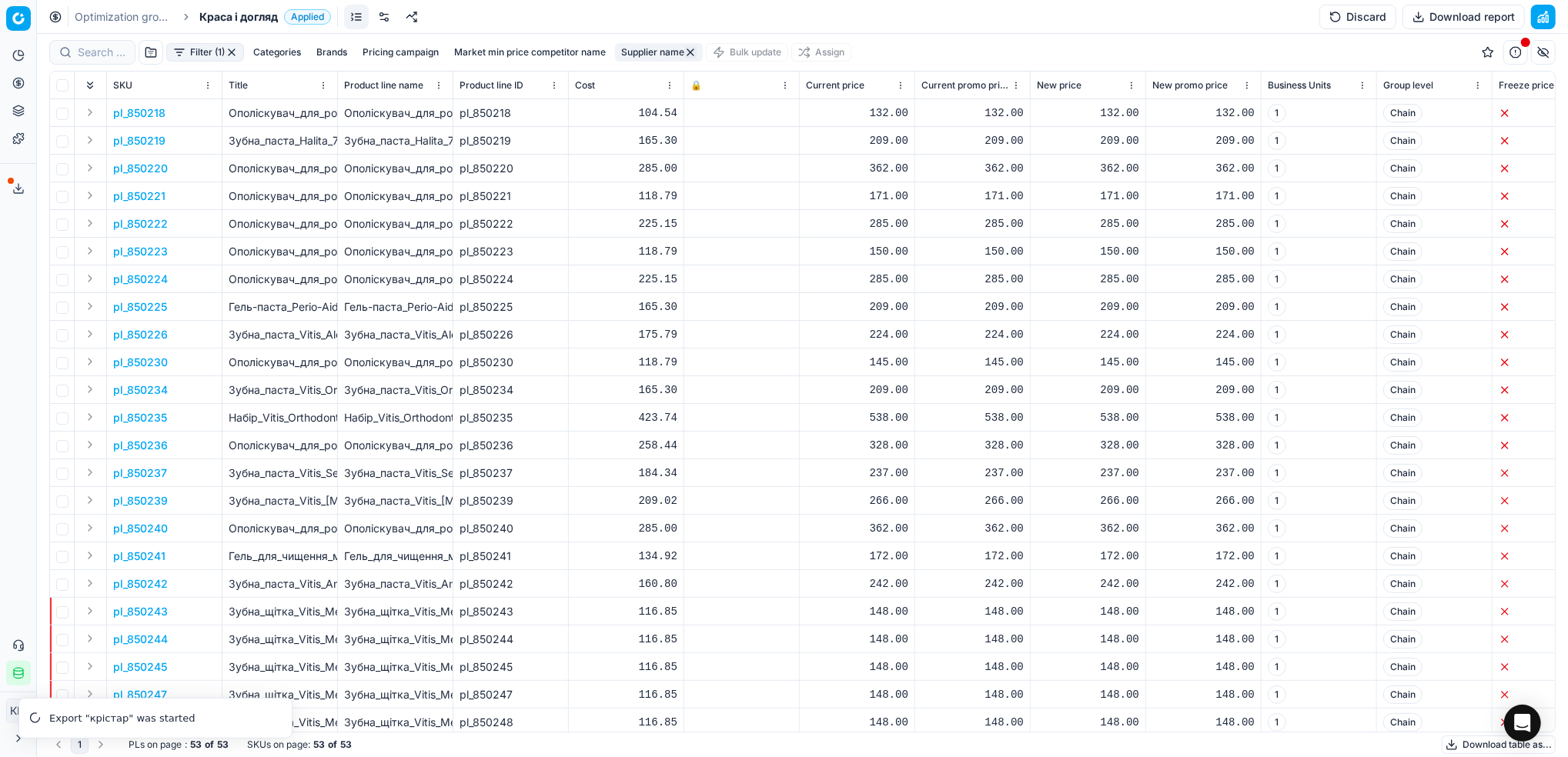
click at [637, 45] on button "Supplier name" at bounding box center [658, 53] width 88 height 19
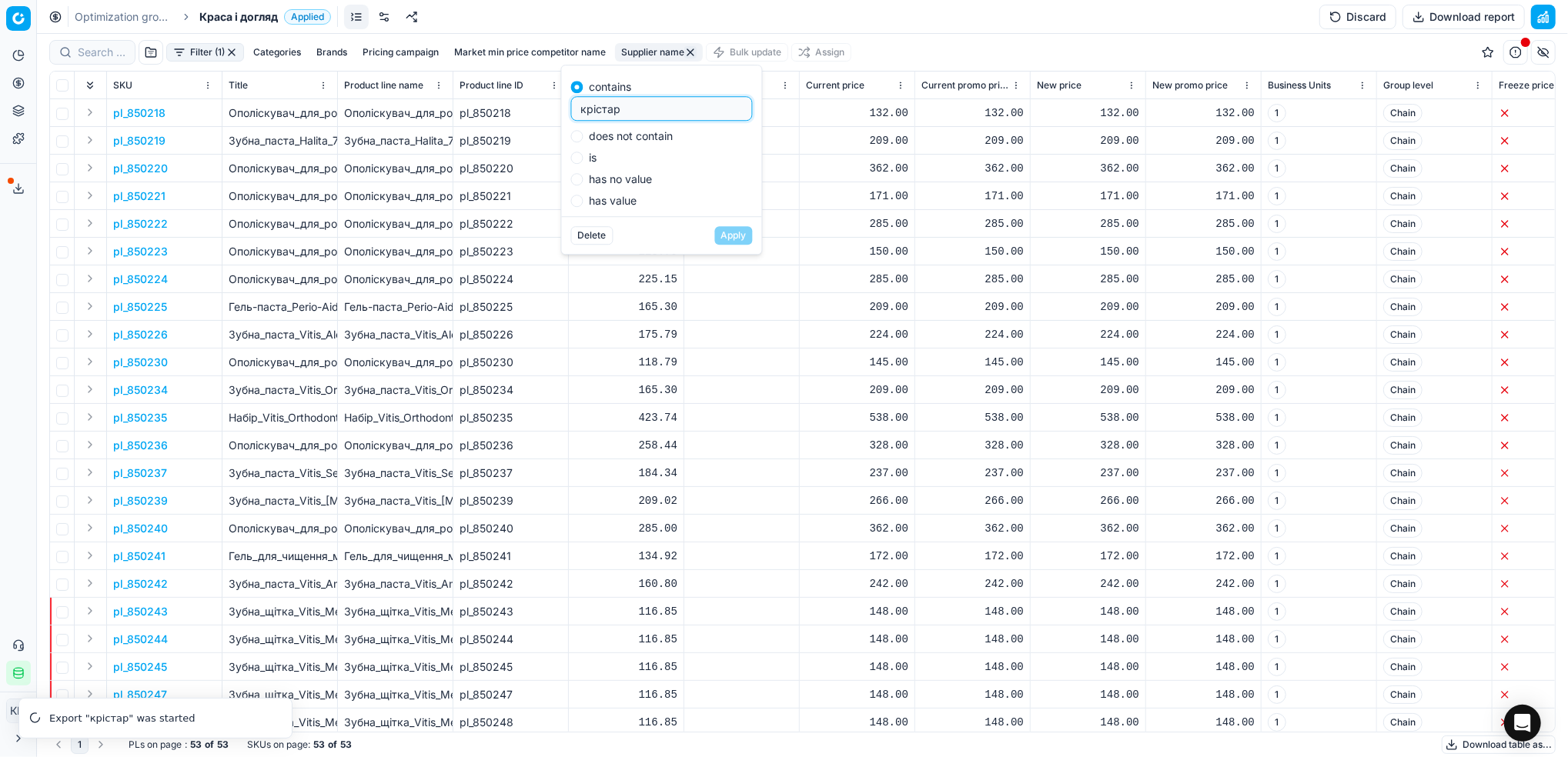
click at [901, 28] on div "Optimization groups Краса і догляд Applied Discard Download report" at bounding box center [802, 17] width 1531 height 34
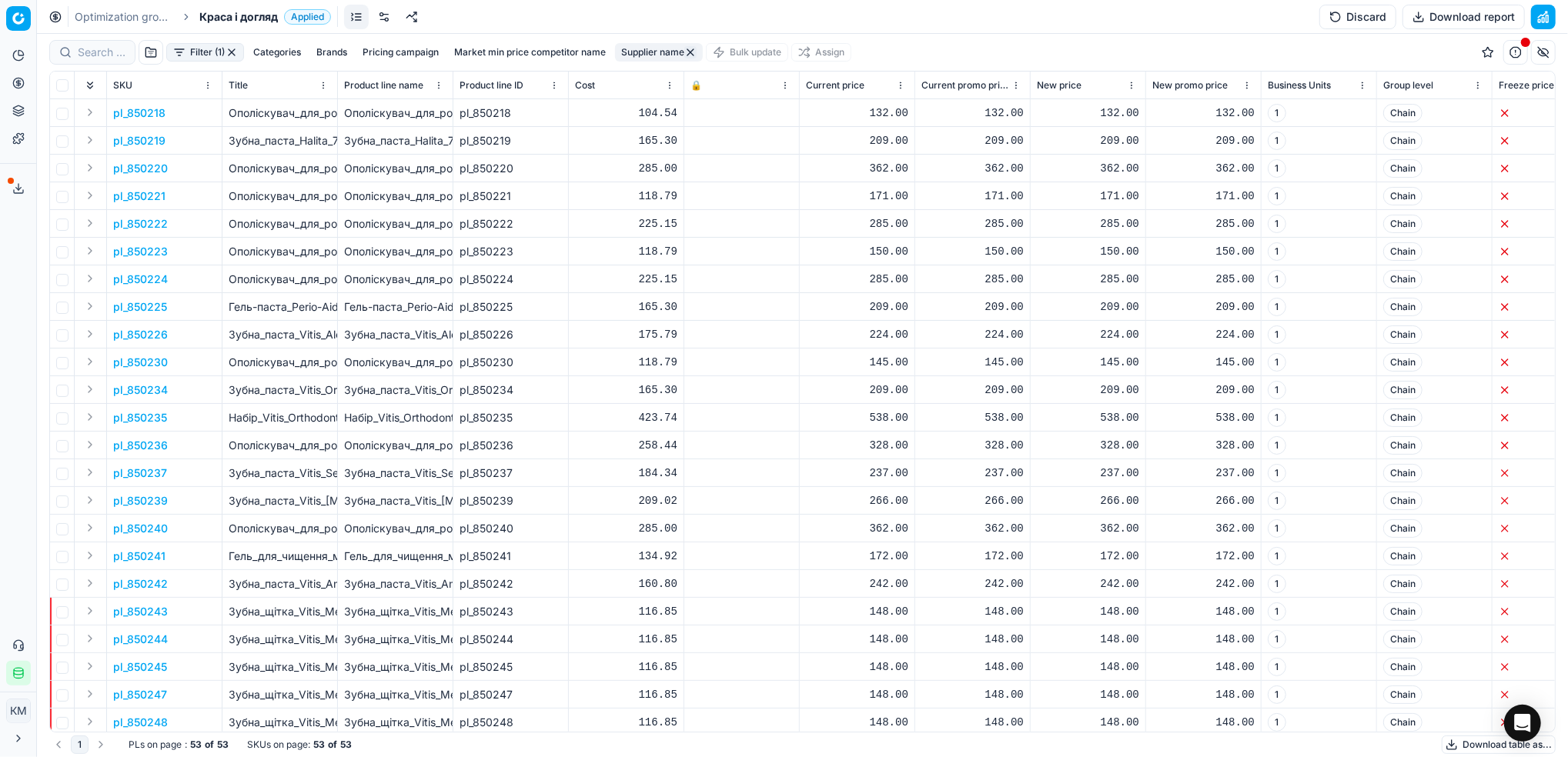
click at [16, 196] on button "Export service" at bounding box center [19, 188] width 24 height 24
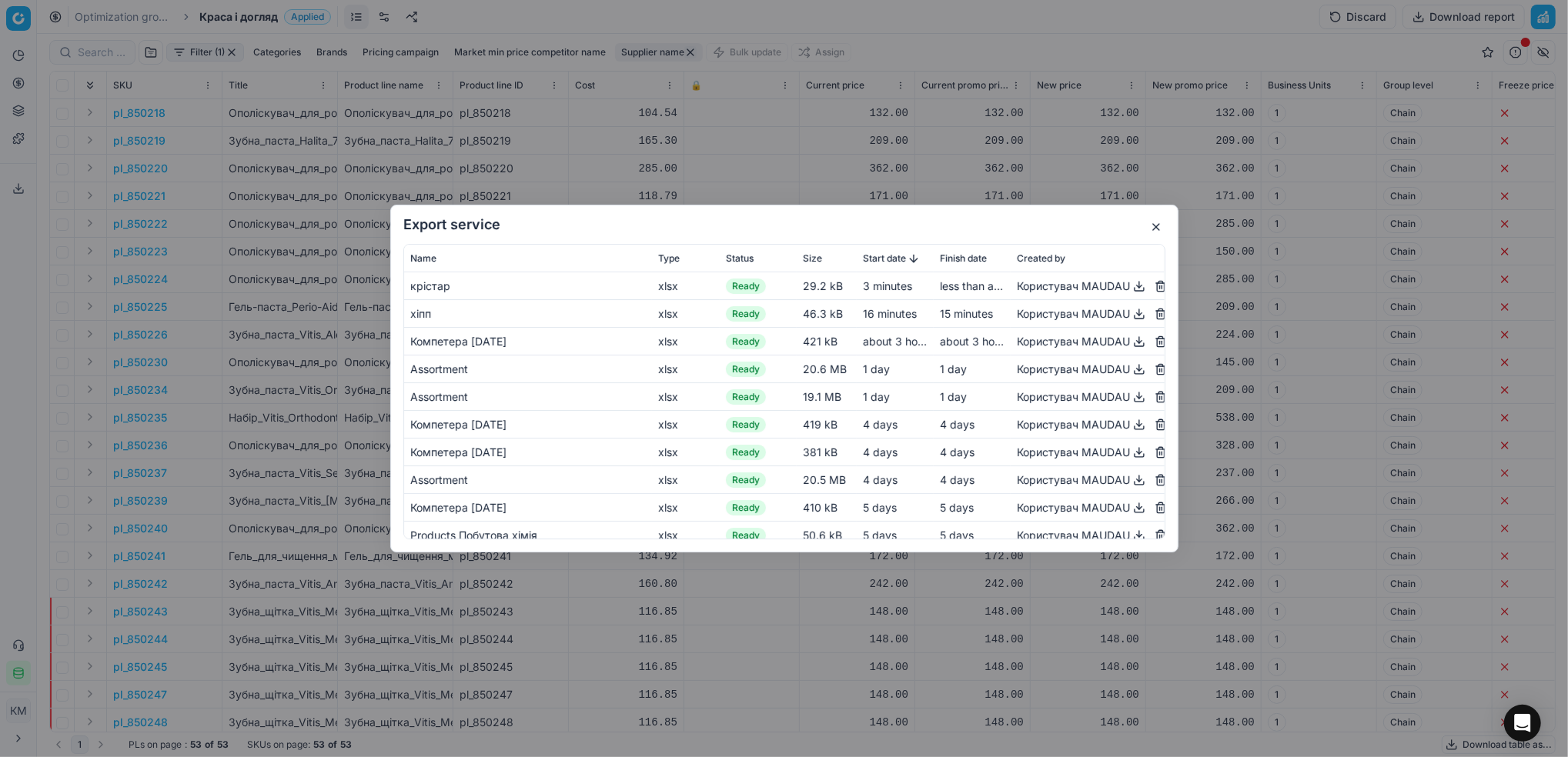
click at [1130, 287] on button "button" at bounding box center [1140, 286] width 19 height 19
